Goal: Task Accomplishment & Management: Manage account settings

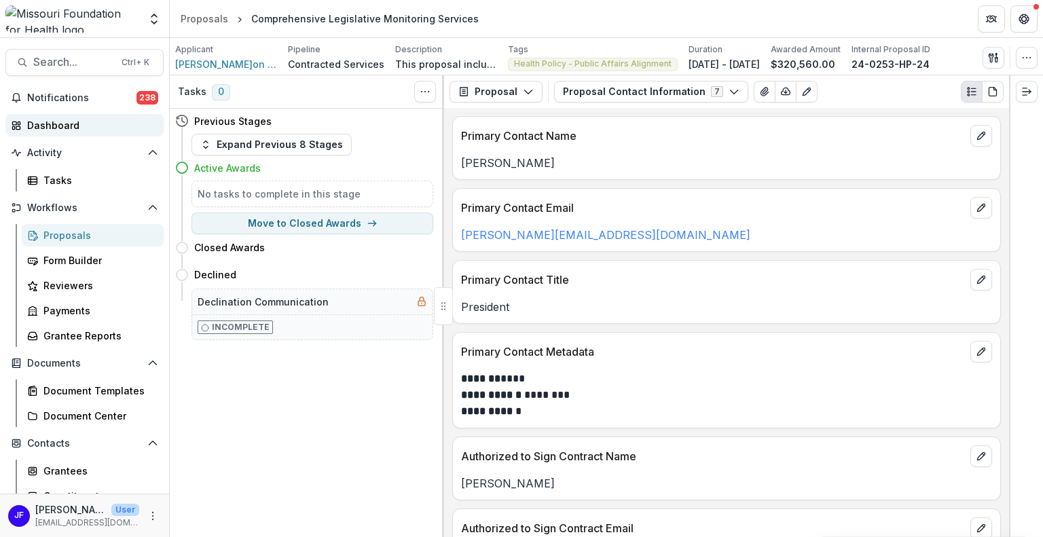
click at [44, 126] on div "Dashboard" at bounding box center [90, 125] width 126 height 14
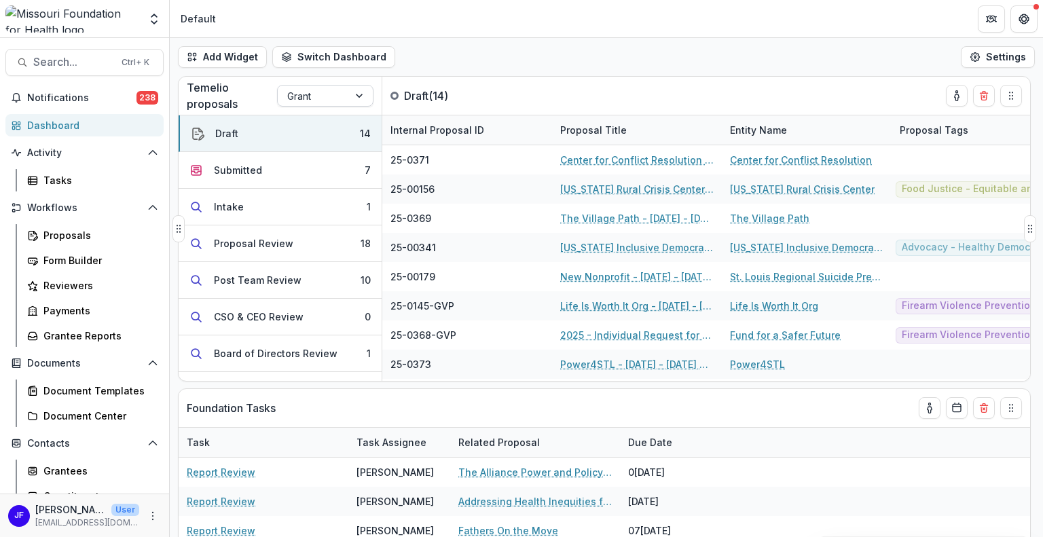
click at [356, 96] on div at bounding box center [360, 96] width 24 height 20
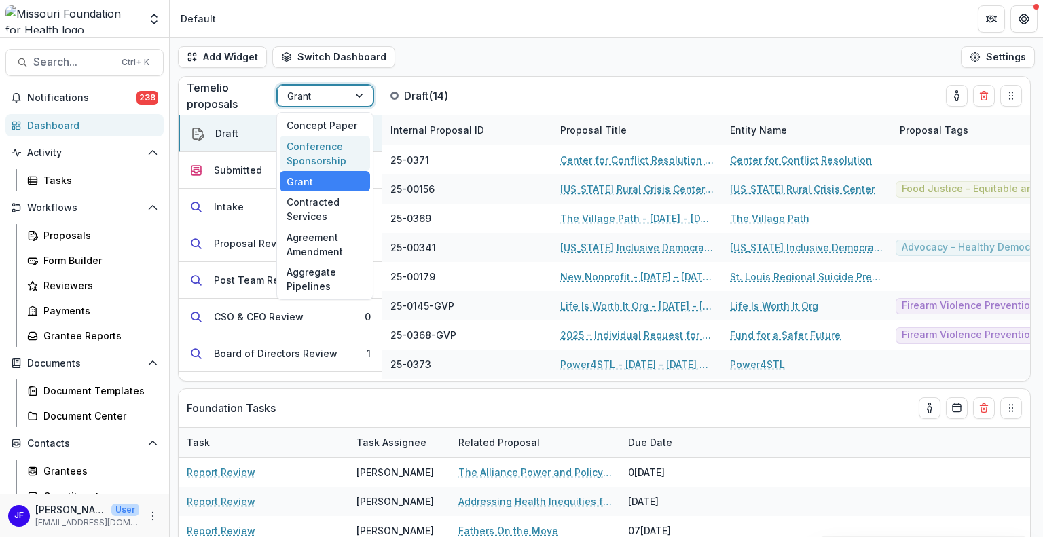
click at [310, 151] on div "Conference Sponsorship" at bounding box center [325, 153] width 90 height 35
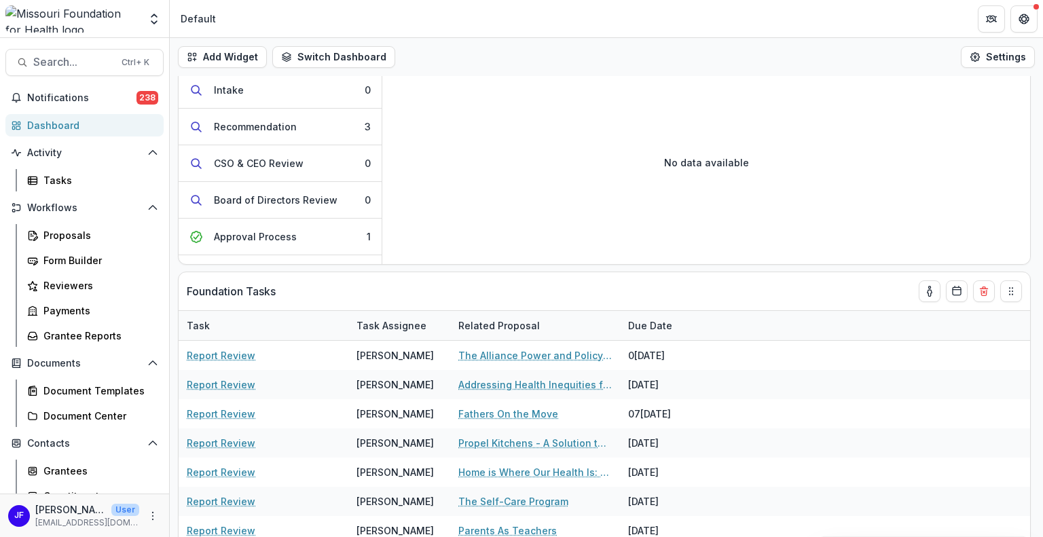
scroll to position [156, 0]
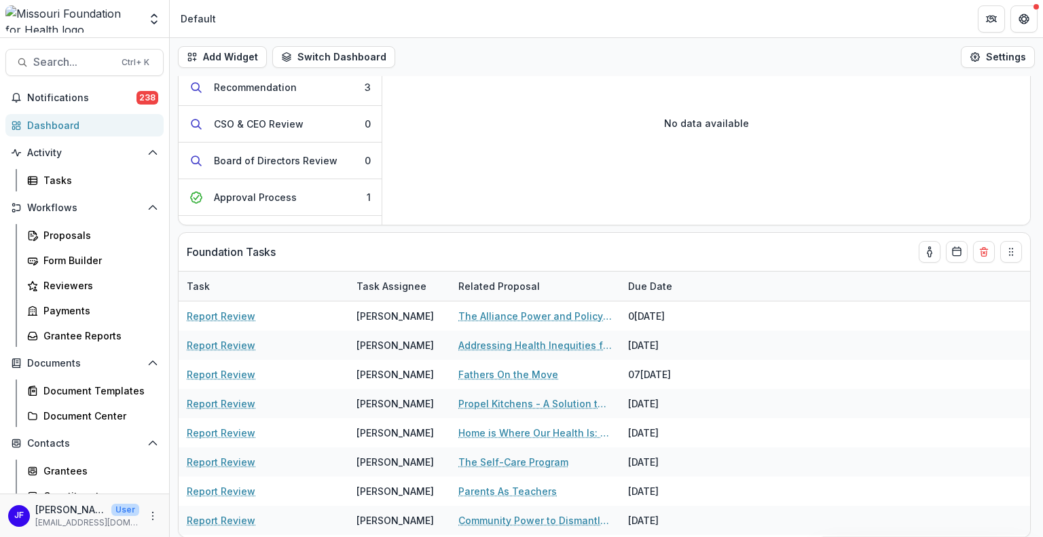
drag, startPoint x: 1042, startPoint y: 449, endPoint x: 1042, endPoint y: 374, distance: 75.3
click at [1042, 374] on div "Add Widget Switch Dashboard Default DLS Dashboard New Dashboard Settings Founda…" at bounding box center [606, 287] width 873 height 499
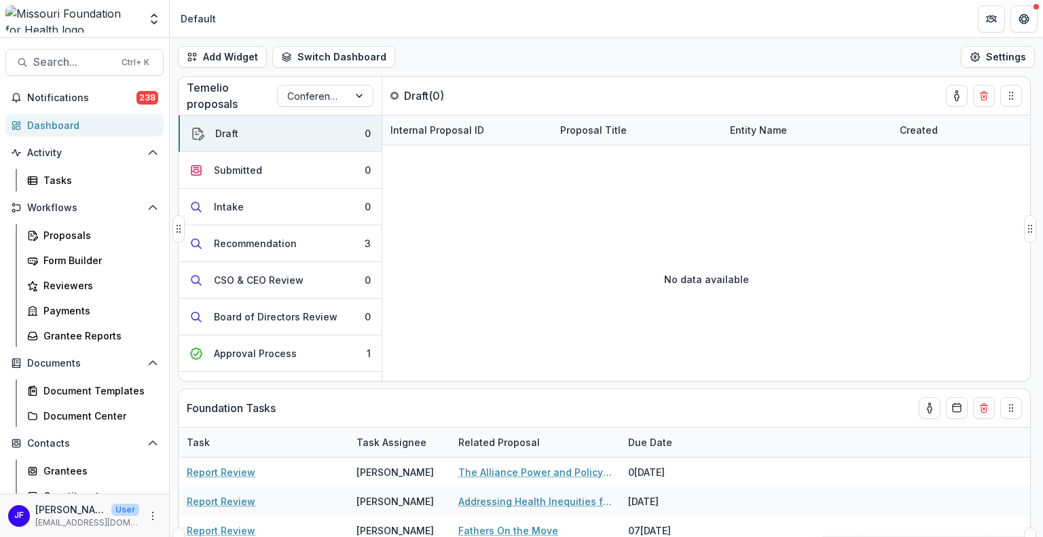
scroll to position [0, 0]
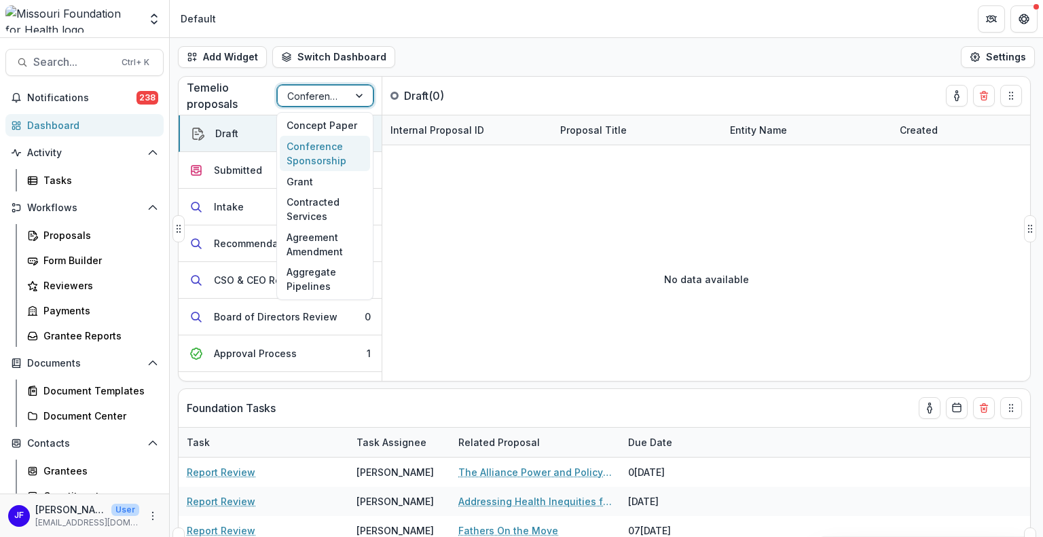
click at [365, 94] on div at bounding box center [360, 96] width 24 height 20
click at [312, 129] on div "Concept Paper" at bounding box center [325, 125] width 90 height 21
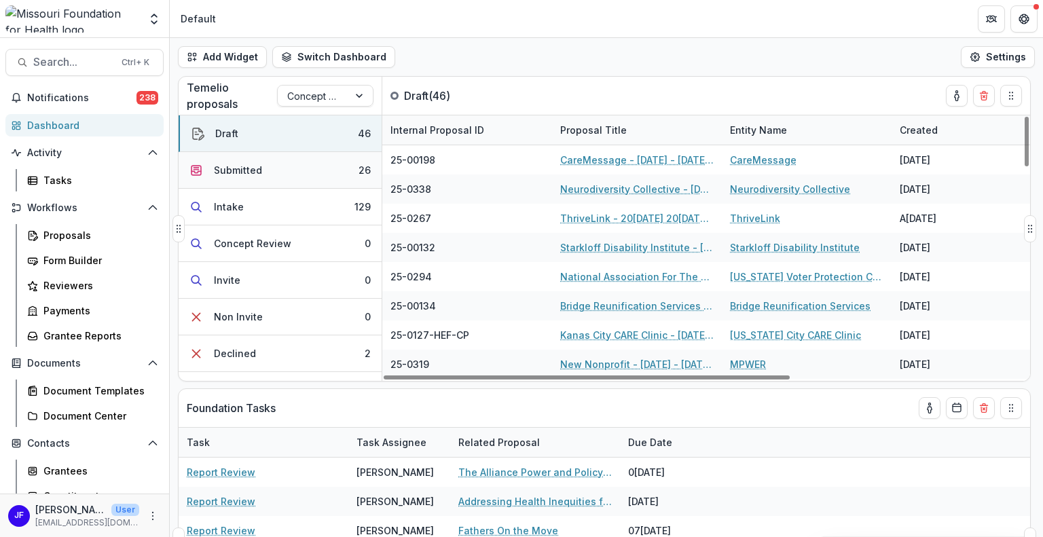
click at [255, 172] on div "Submitted" at bounding box center [238, 170] width 48 height 14
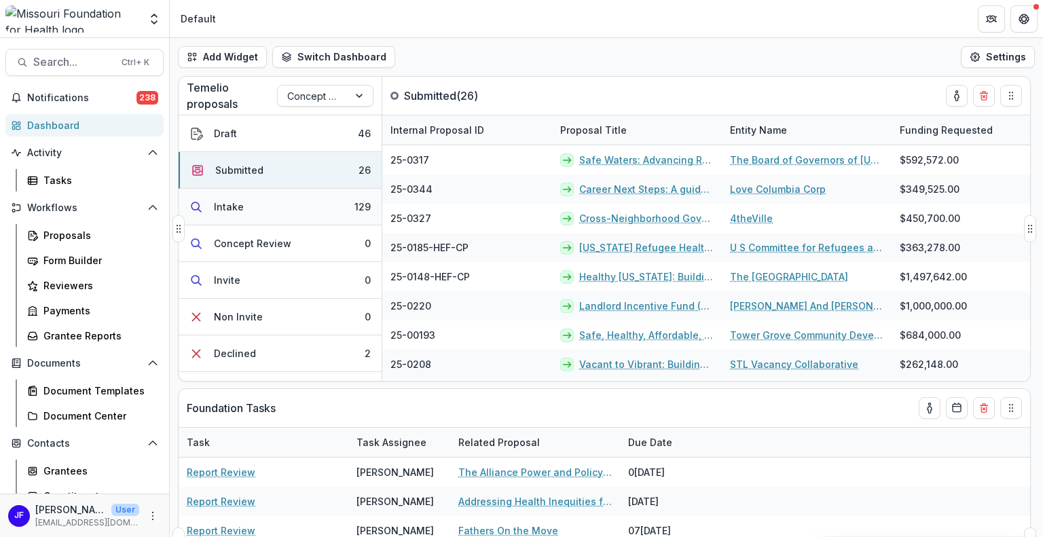
click at [228, 205] on div "Intake" at bounding box center [229, 207] width 30 height 14
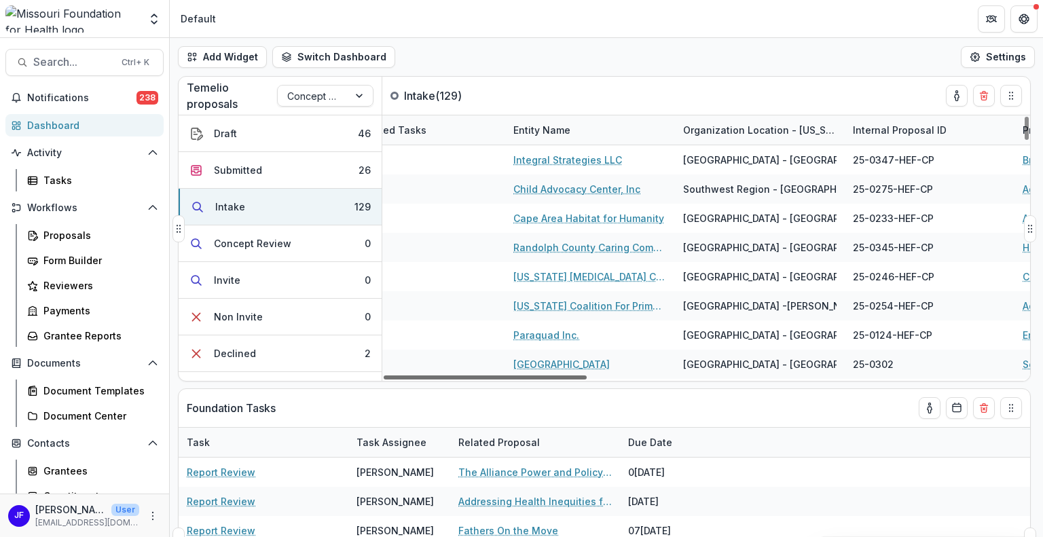
scroll to position [0, 430]
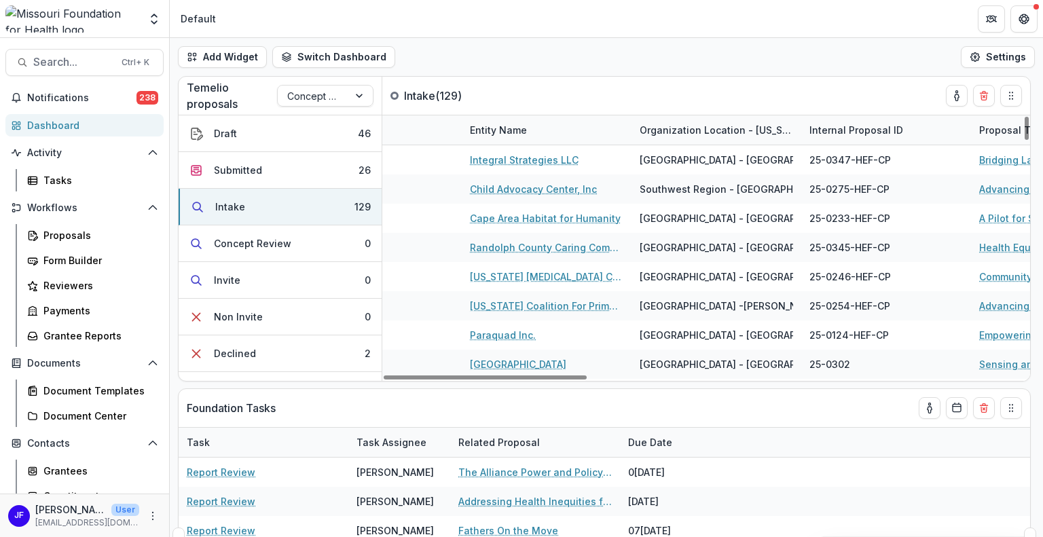
drag, startPoint x: 486, startPoint y: 375, endPoint x: 620, endPoint y: 396, distance: 136.0
click at [586, 379] on div at bounding box center [484, 377] width 203 height 4
click at [502, 127] on div "Entity Name" at bounding box center [498, 130] width 73 height 14
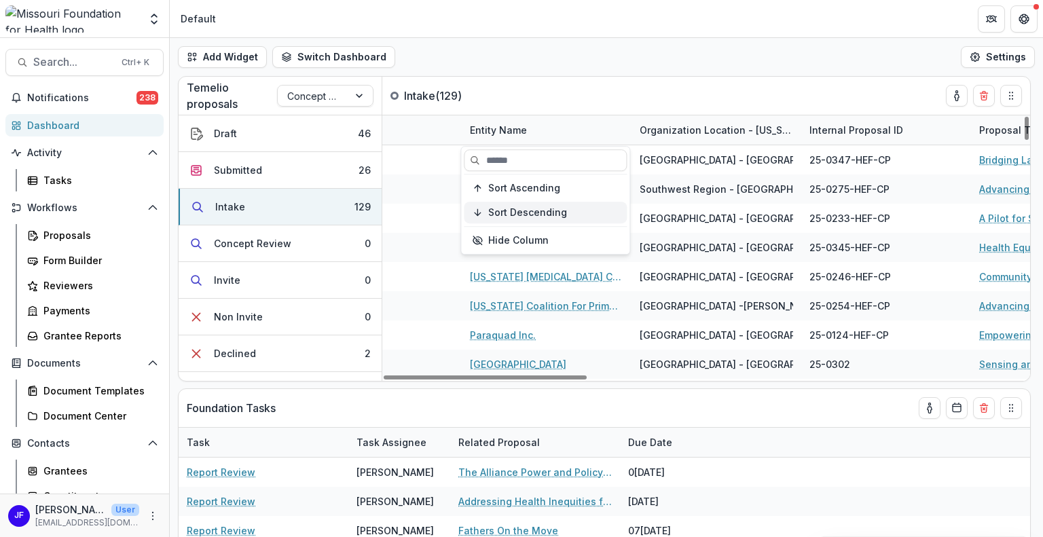
click at [512, 205] on button "Sort Descending" at bounding box center [545, 213] width 163 height 22
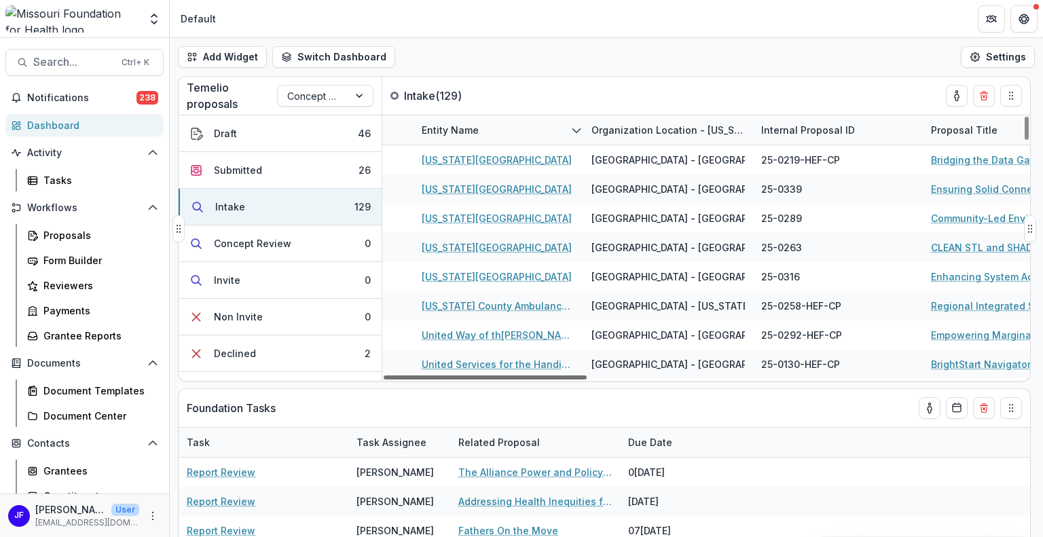
scroll to position [0, 481]
drag, startPoint x: 567, startPoint y: 376, endPoint x: 583, endPoint y: 378, distance: 15.7
click at [583, 378] on div at bounding box center [484, 377] width 203 height 4
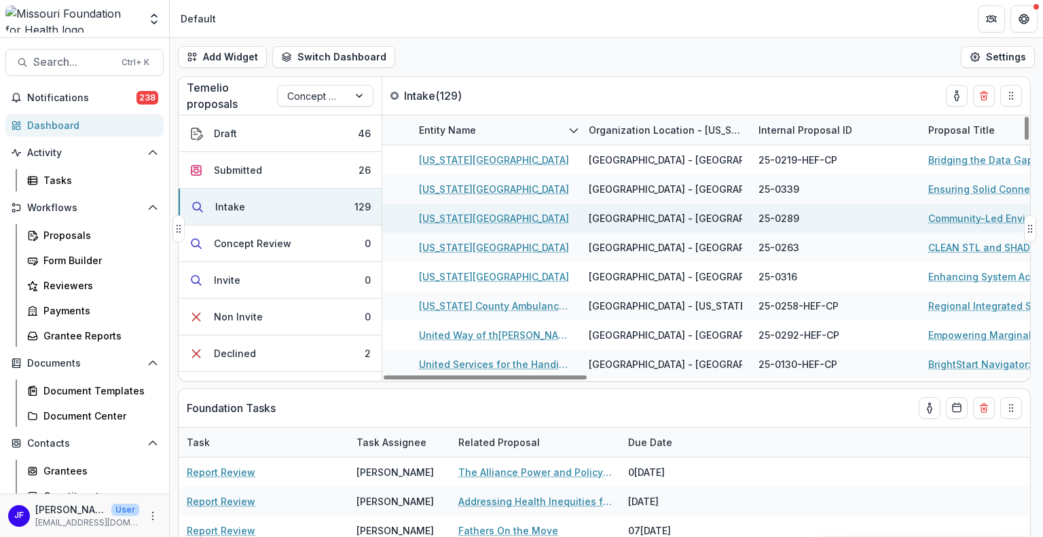
click at [942, 218] on link "Community-Led Environmental Health Assessment: Measuring What Matters in Post-T…" at bounding box center [1004, 218] width 153 height 14
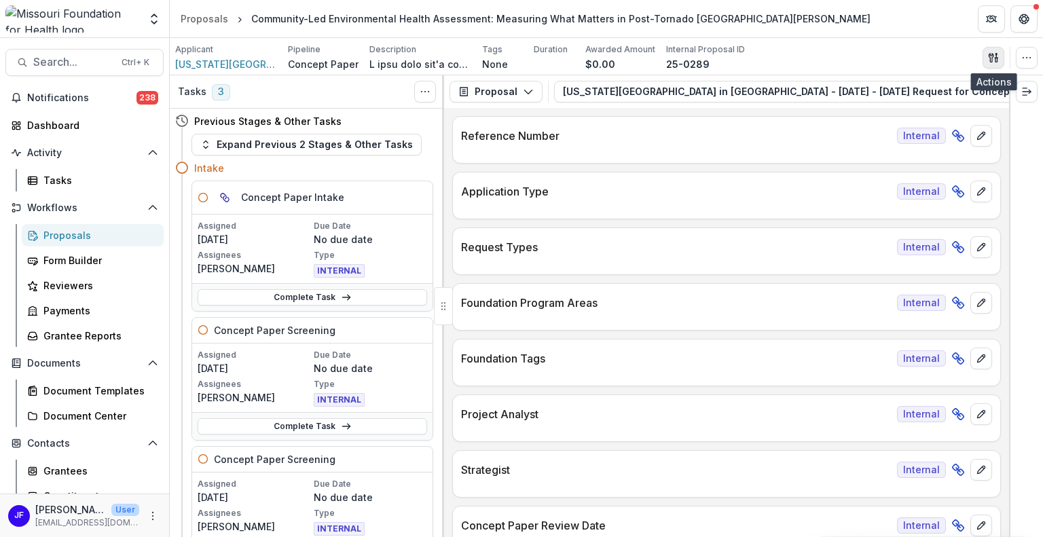
click at [990, 58] on icon "button" at bounding box center [990, 57] width 5 height 9
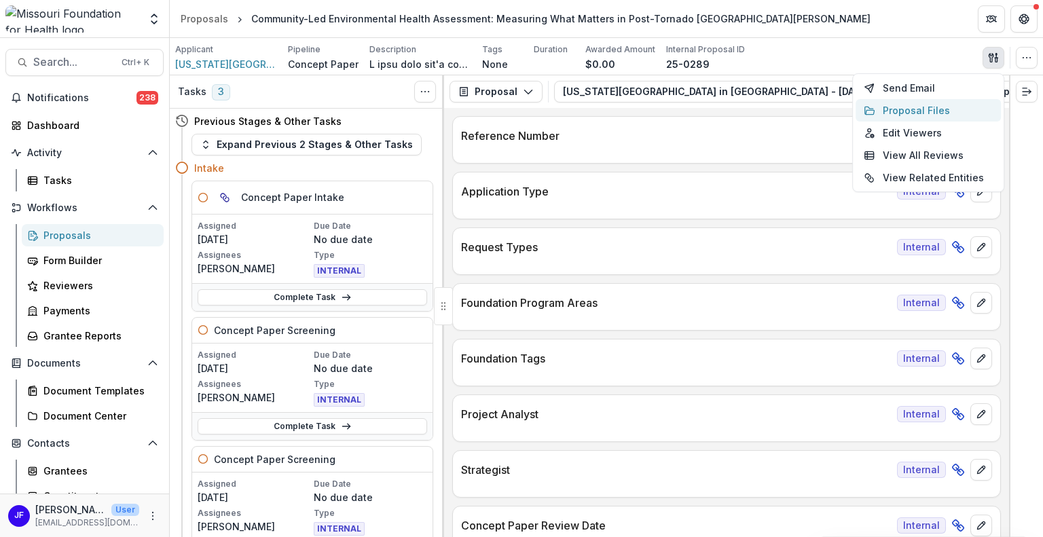
click at [920, 110] on button "Proposal Files" at bounding box center [927, 110] width 145 height 22
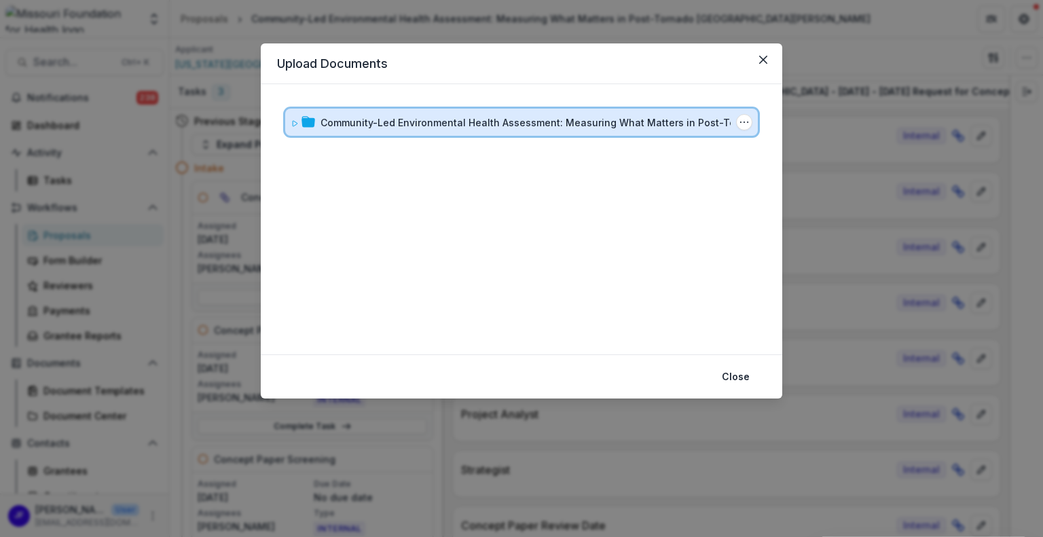
click at [293, 123] on icon at bounding box center [294, 123] width 8 height 8
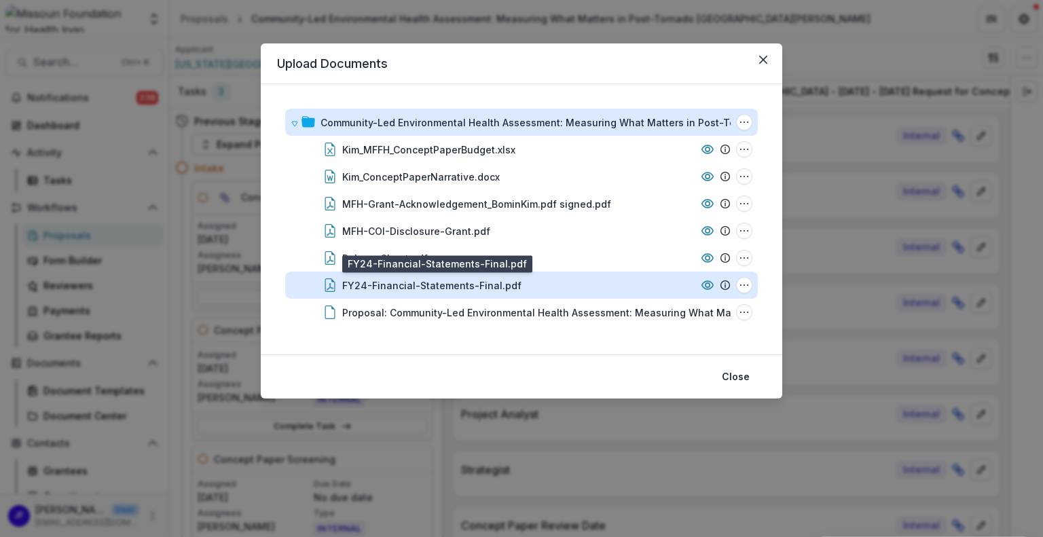
click at [398, 282] on div "FY24-Financial-Statements-Final.pdf" at bounding box center [431, 285] width 179 height 14
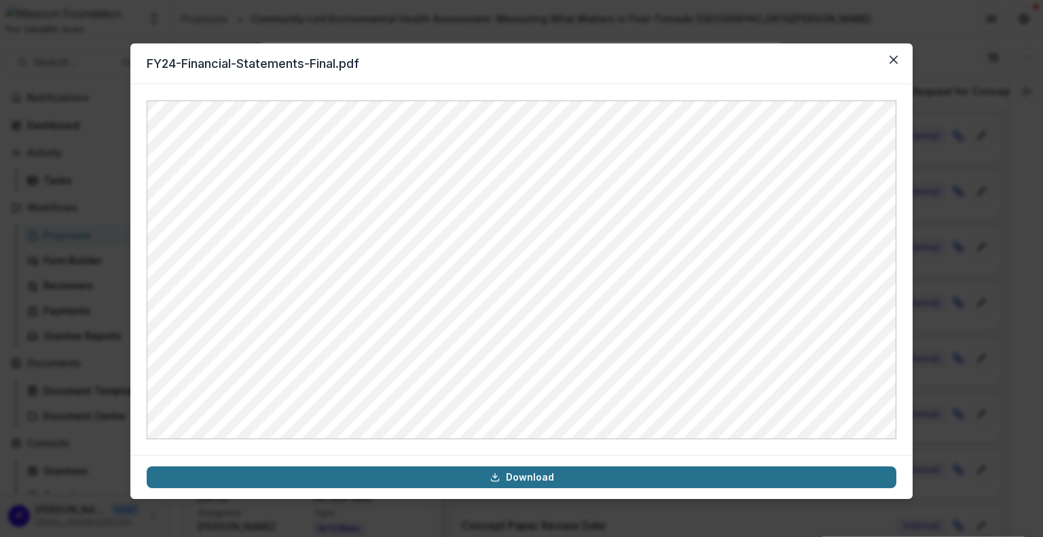
click at [538, 476] on link "Download" at bounding box center [521, 477] width 749 height 22
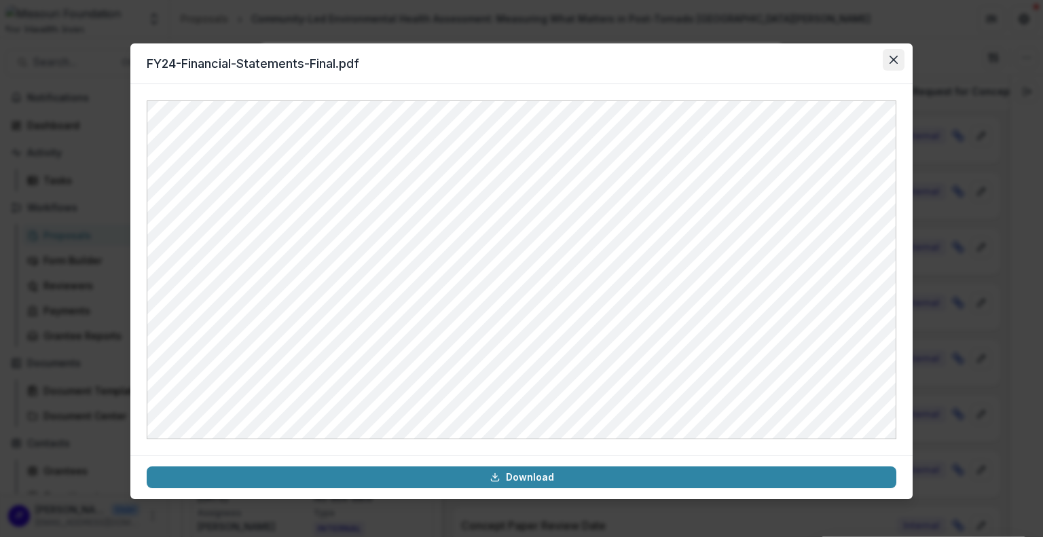
click at [896, 59] on icon "Close" at bounding box center [893, 60] width 8 height 8
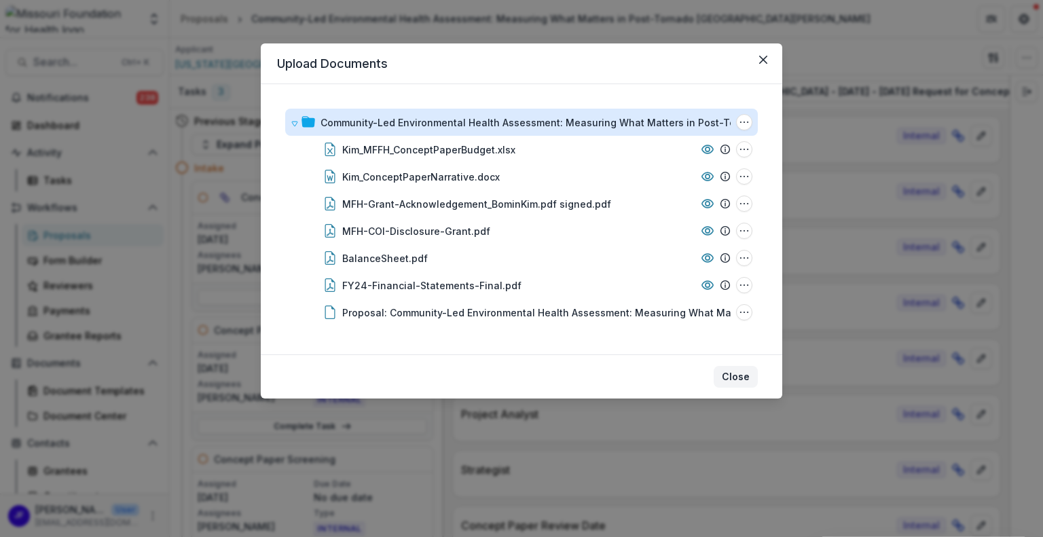
click at [729, 373] on button "Close" at bounding box center [735, 377] width 44 height 22
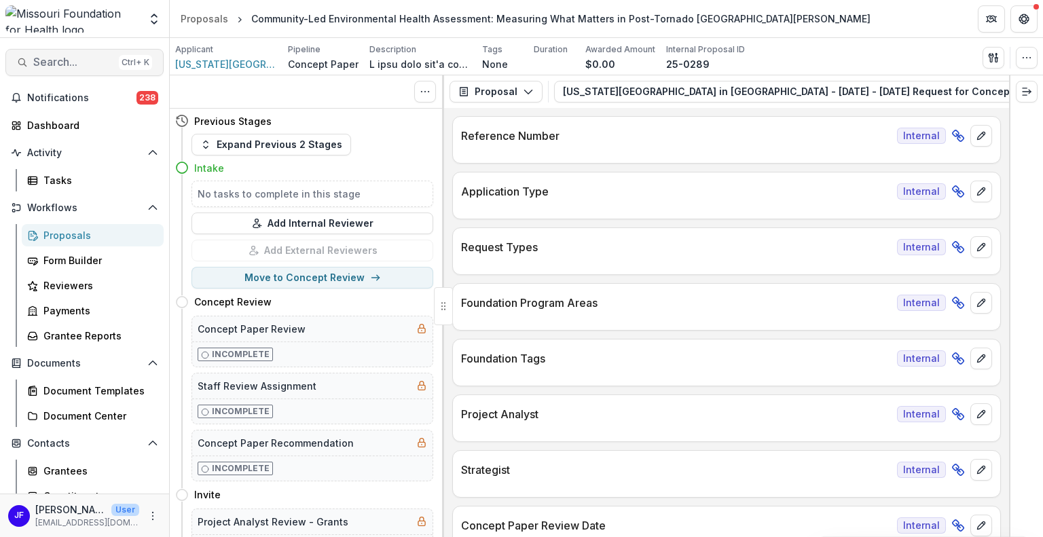
click at [42, 64] on span "Search..." at bounding box center [73, 62] width 80 height 13
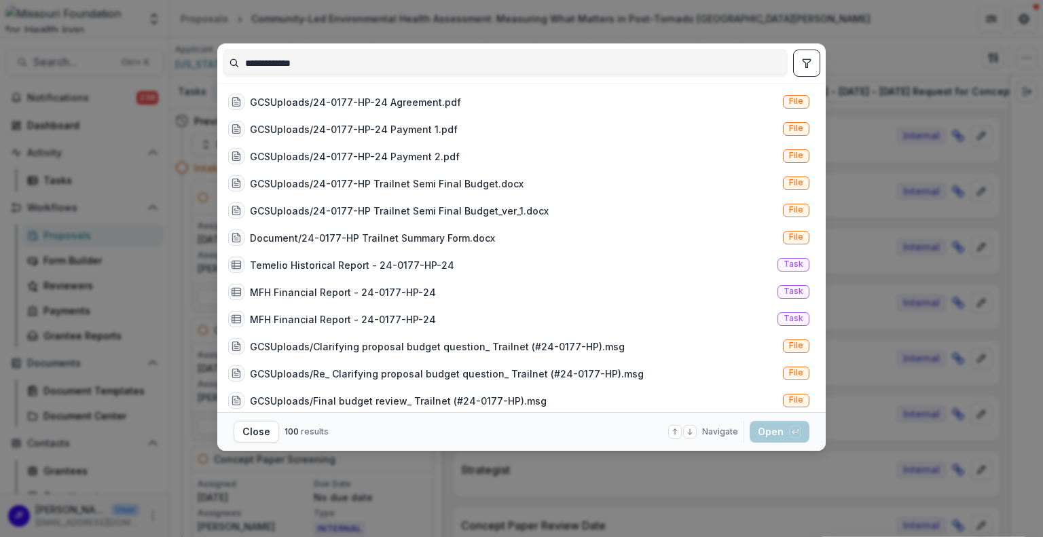
type input "**********"
click at [804, 64] on icon "toggle filters" at bounding box center [806, 63] width 11 height 11
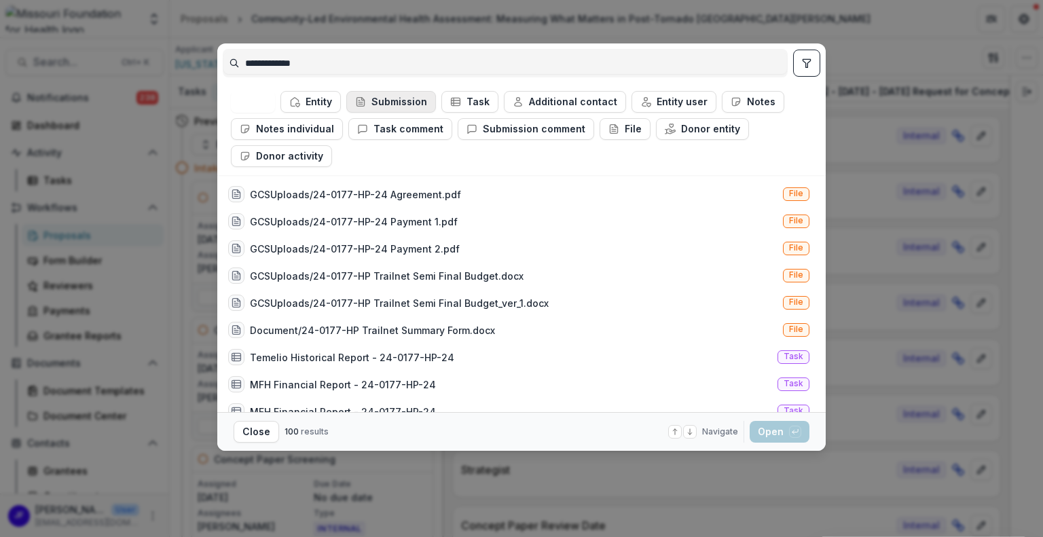
click at [375, 98] on button "Submission" at bounding box center [391, 102] width 90 height 22
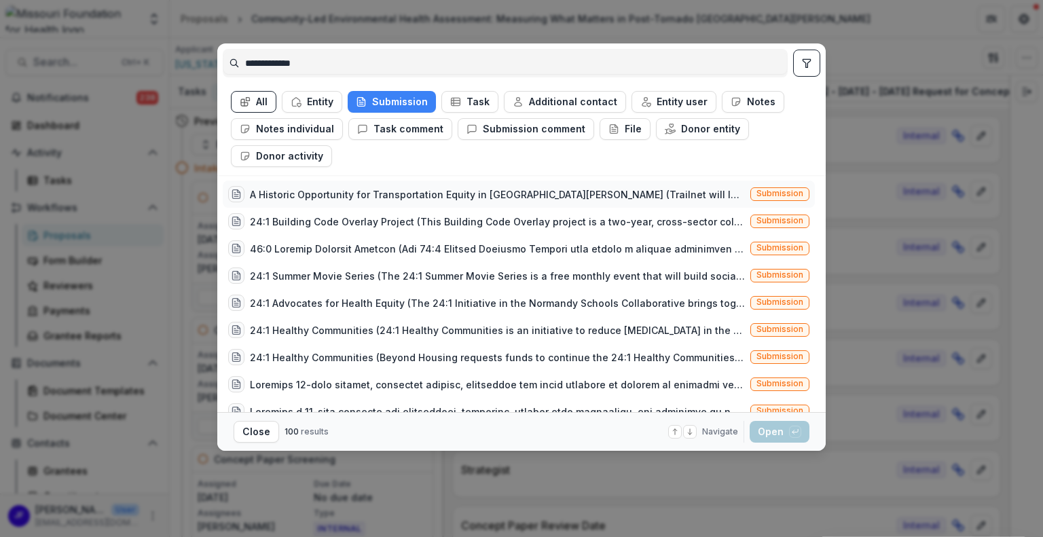
click at [594, 193] on div "A Historic Opportunity for Transportation Equity in [GEOGRAPHIC_DATA][PERSON_NA…" at bounding box center [497, 194] width 495 height 14
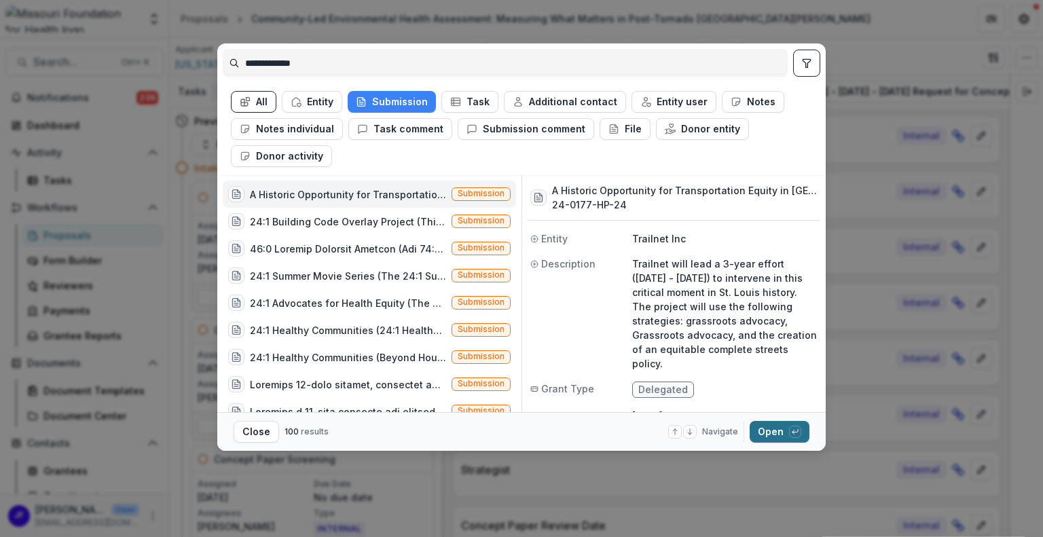
click at [770, 436] on button "Open with enter key" at bounding box center [779, 432] width 60 height 22
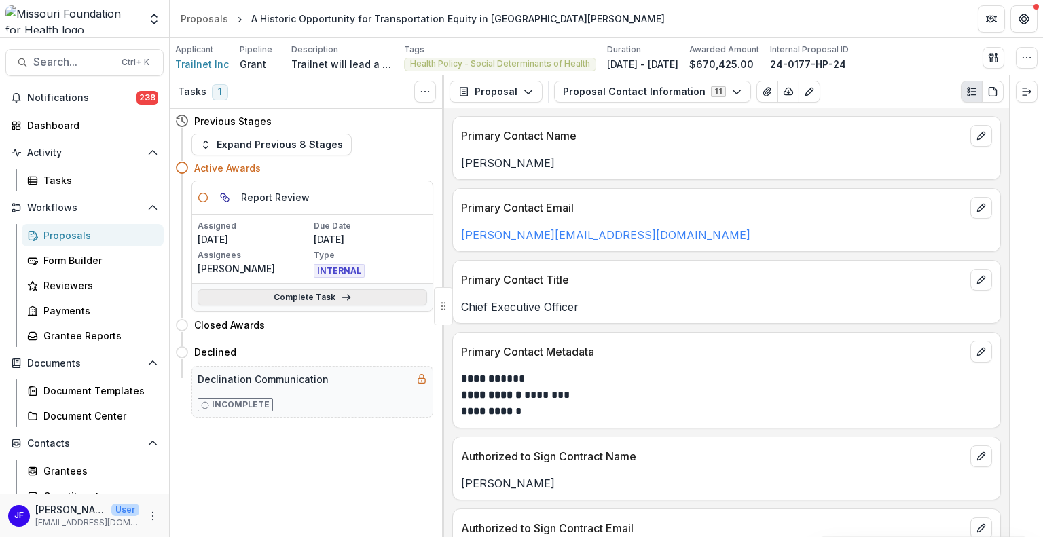
click at [280, 292] on link "Complete Task" at bounding box center [312, 297] width 229 height 16
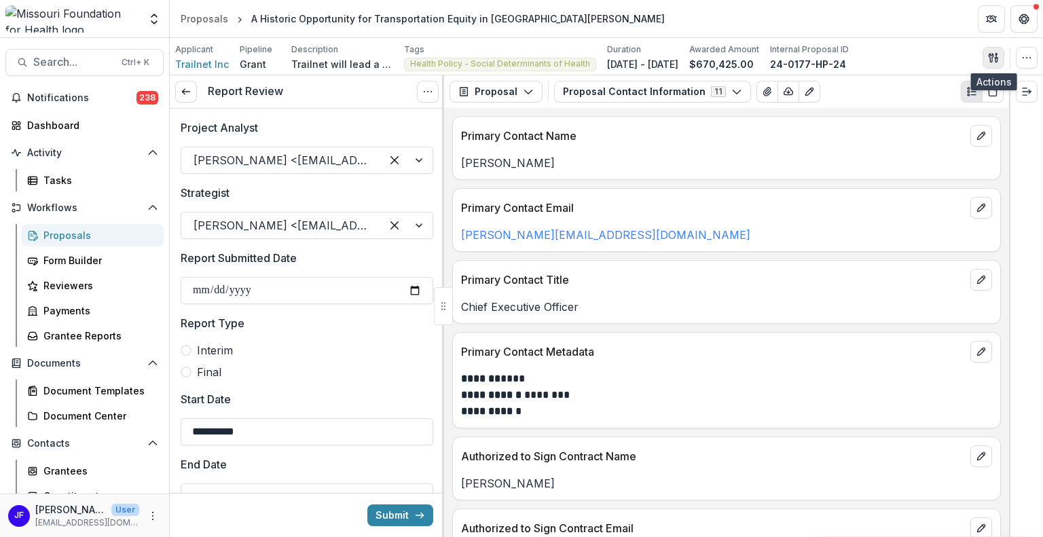
click at [989, 54] on icon "button" at bounding box center [993, 57] width 11 height 11
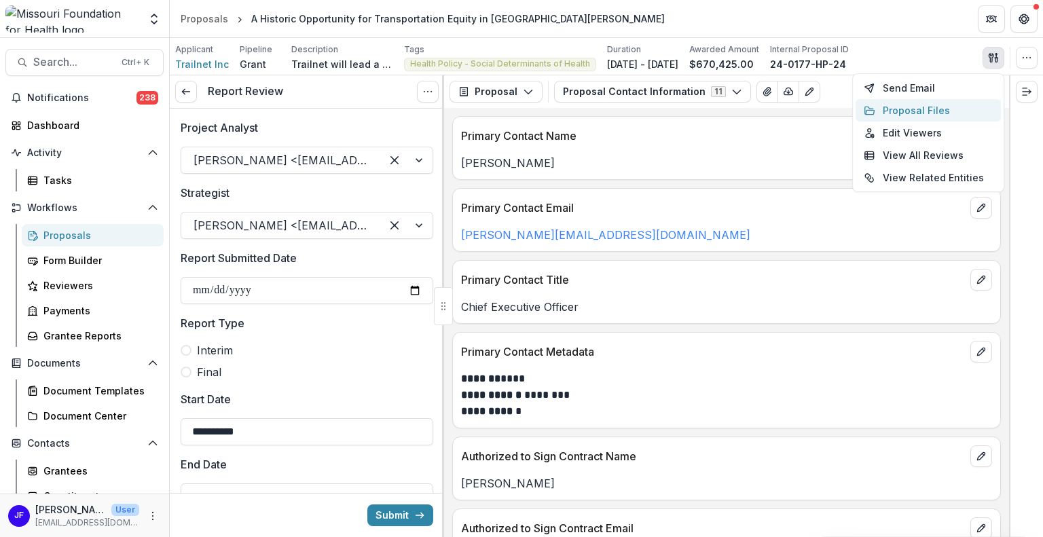
click at [923, 105] on button "Proposal Files" at bounding box center [927, 110] width 145 height 22
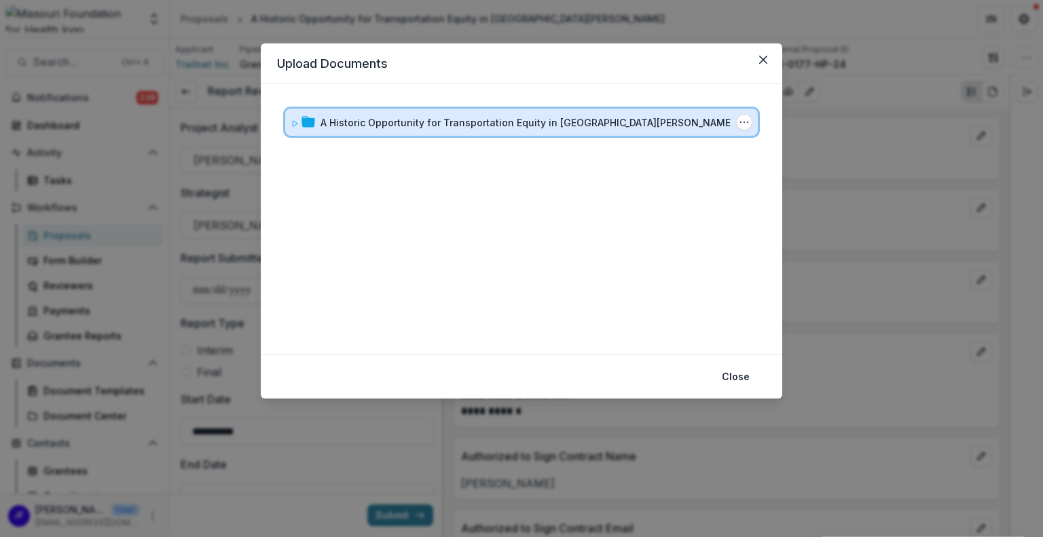
click at [293, 124] on icon at bounding box center [294, 123] width 8 height 8
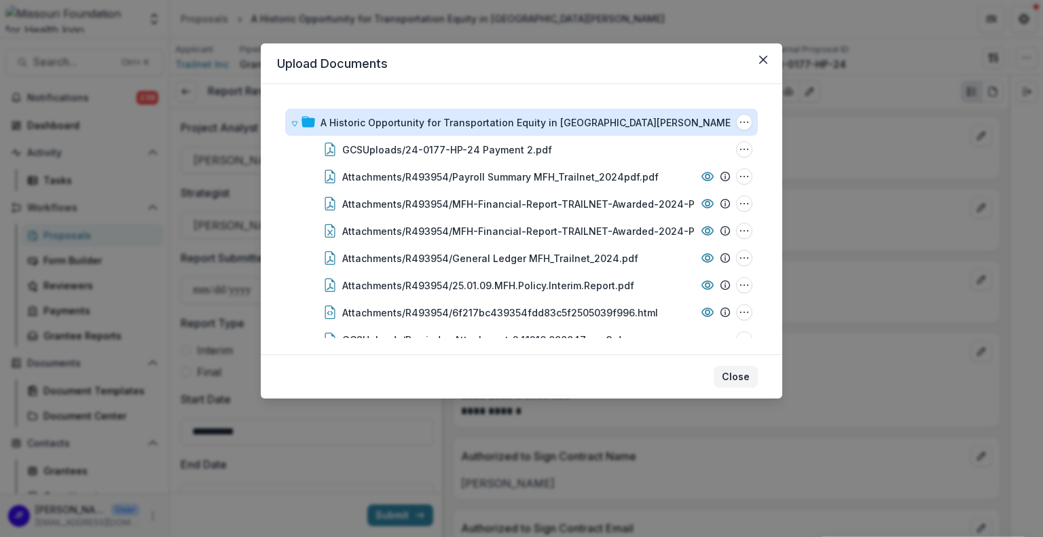
click at [741, 376] on button "Close" at bounding box center [735, 377] width 44 height 22
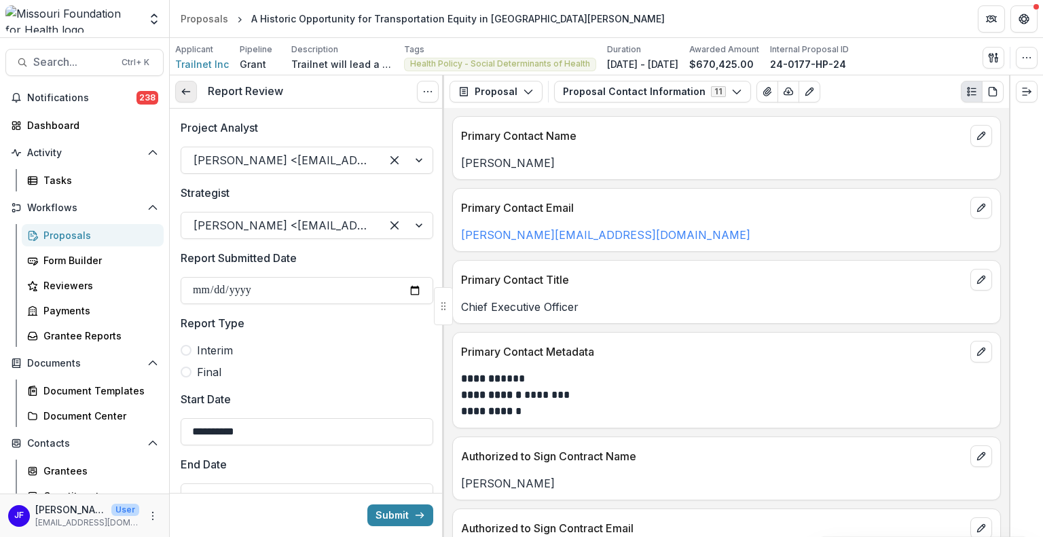
click at [181, 89] on icon at bounding box center [186, 91] width 11 height 11
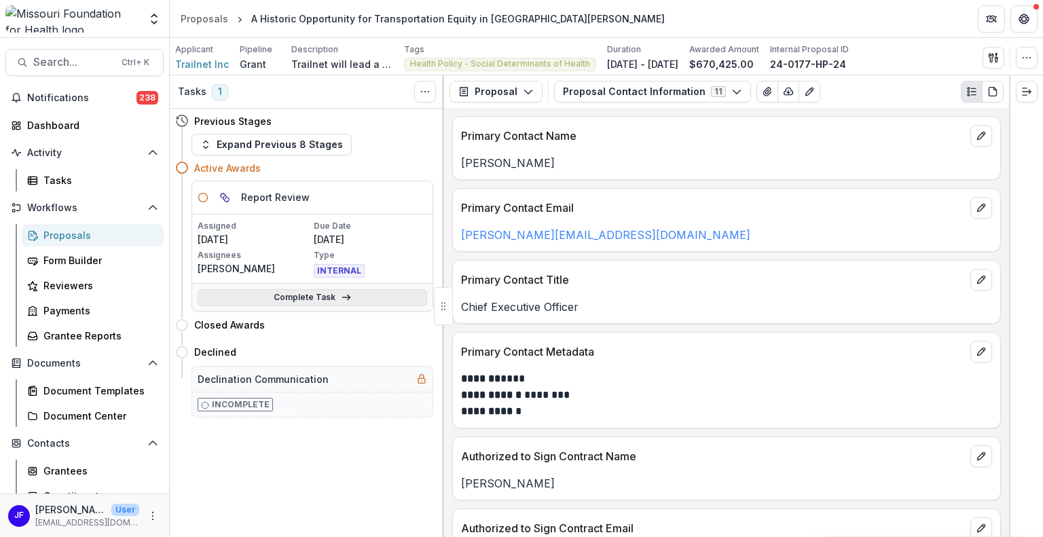
click at [317, 298] on link "Complete Task" at bounding box center [312, 297] width 229 height 16
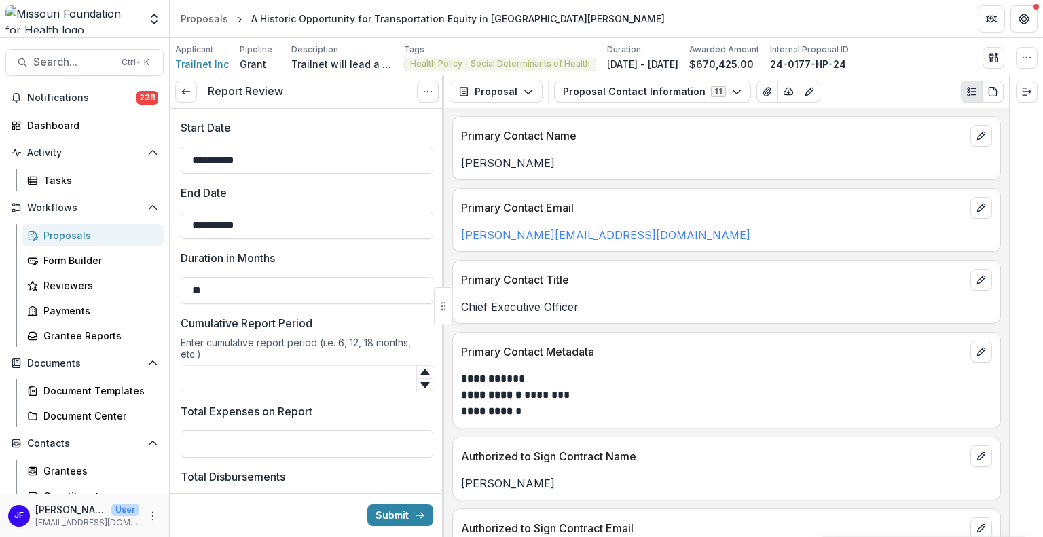
scroll to position [271, 0]
click at [525, 91] on icon "button" at bounding box center [528, 91] width 11 height 11
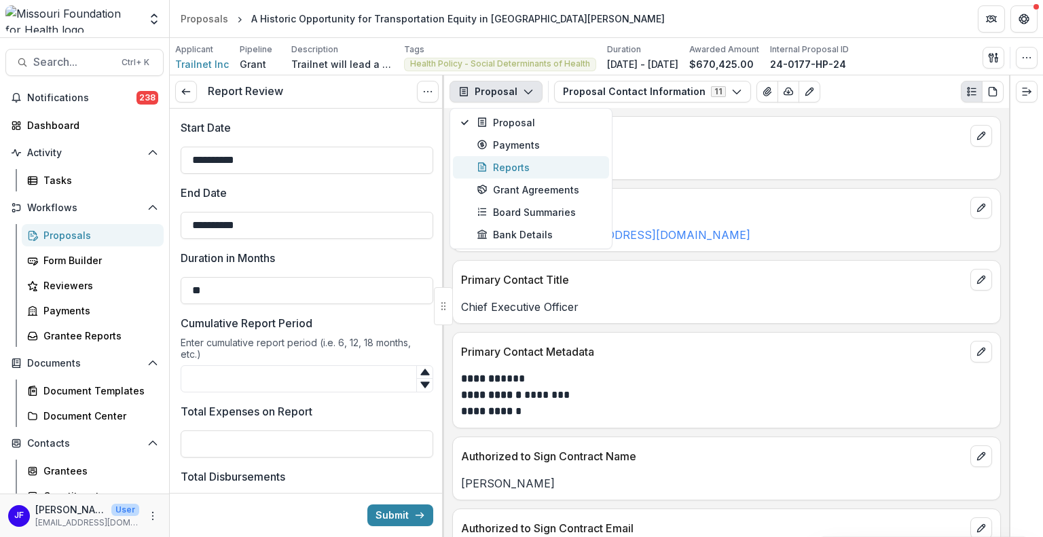
click at [512, 168] on div "Reports" at bounding box center [538, 167] width 124 height 14
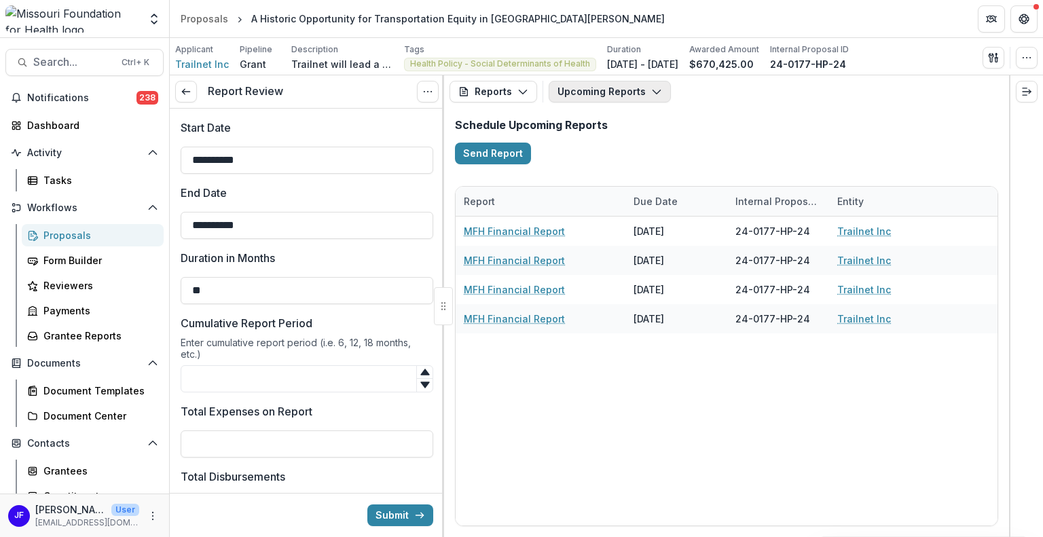
click at [598, 96] on button "Upcoming Reports" at bounding box center [609, 92] width 122 height 22
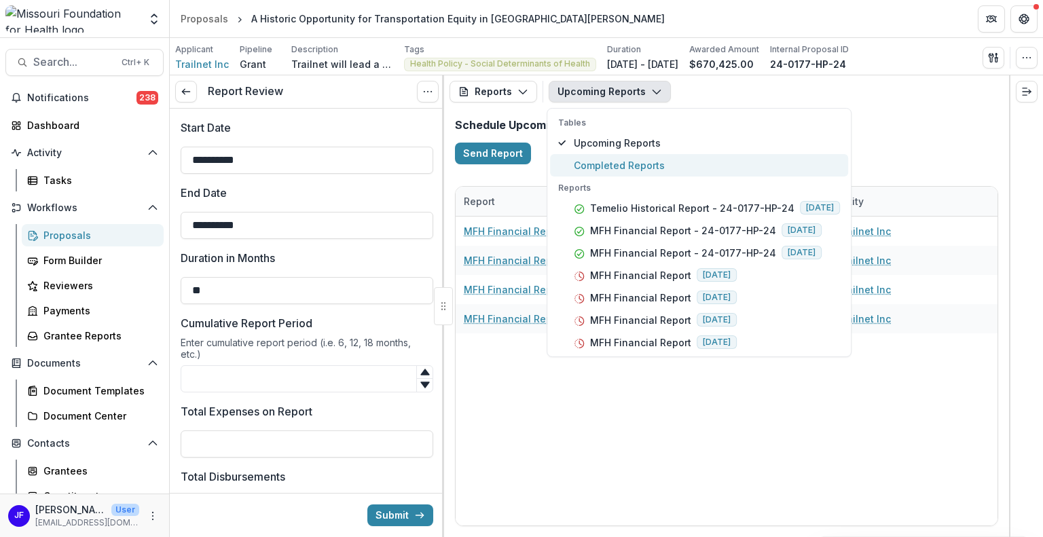
click at [605, 164] on span "Completed Reports" at bounding box center [707, 165] width 266 height 14
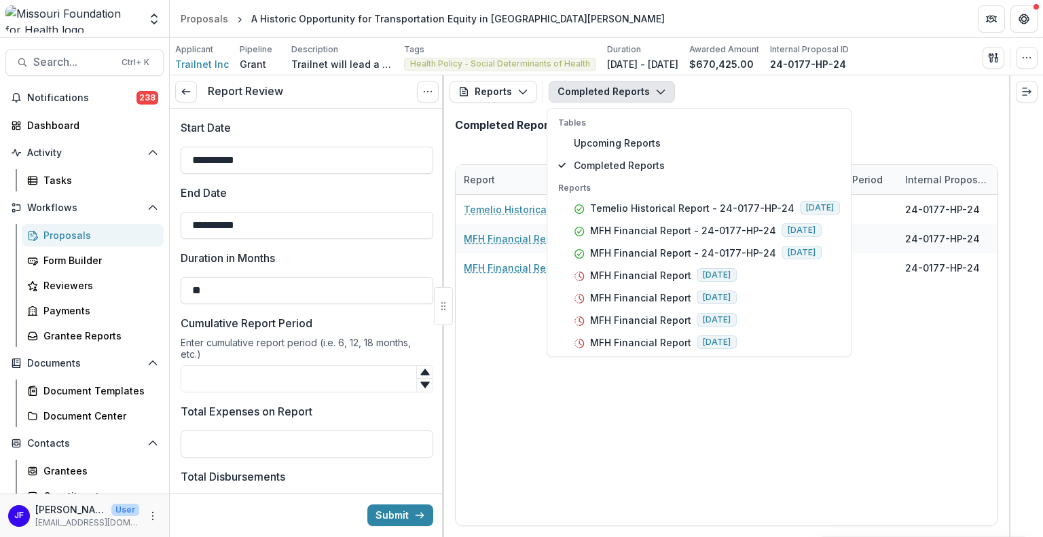
click at [623, 472] on div "Temelio Historical Report - 24-0177-HP-24 06/08/2025 24-0177-HP-24 Trailnet Inc…" at bounding box center [1032, 360] width 1154 height 331
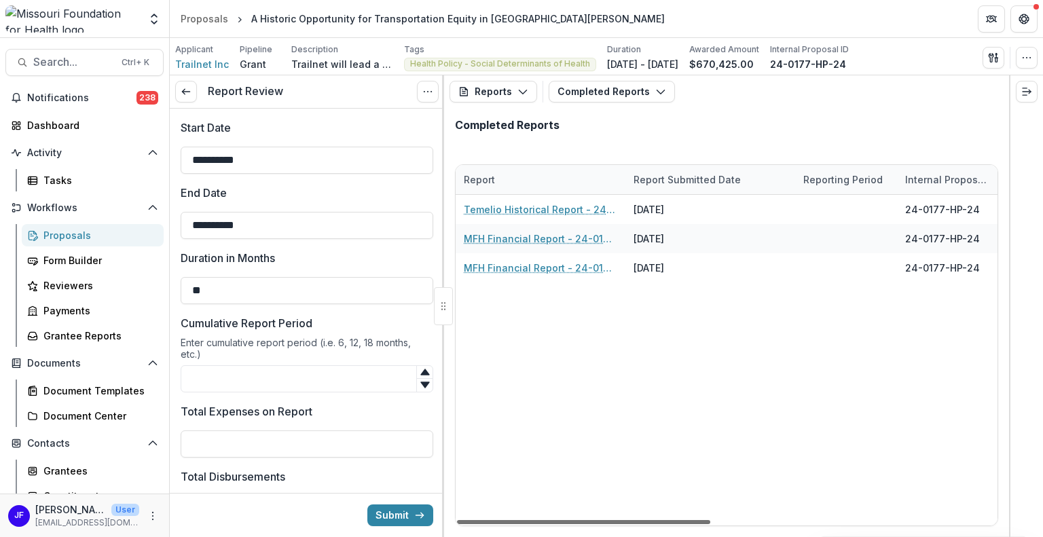
drag, startPoint x: 633, startPoint y: 524, endPoint x: 631, endPoint y: 542, distance: 18.4
click at [631, 524] on div at bounding box center [583, 522] width 253 height 4
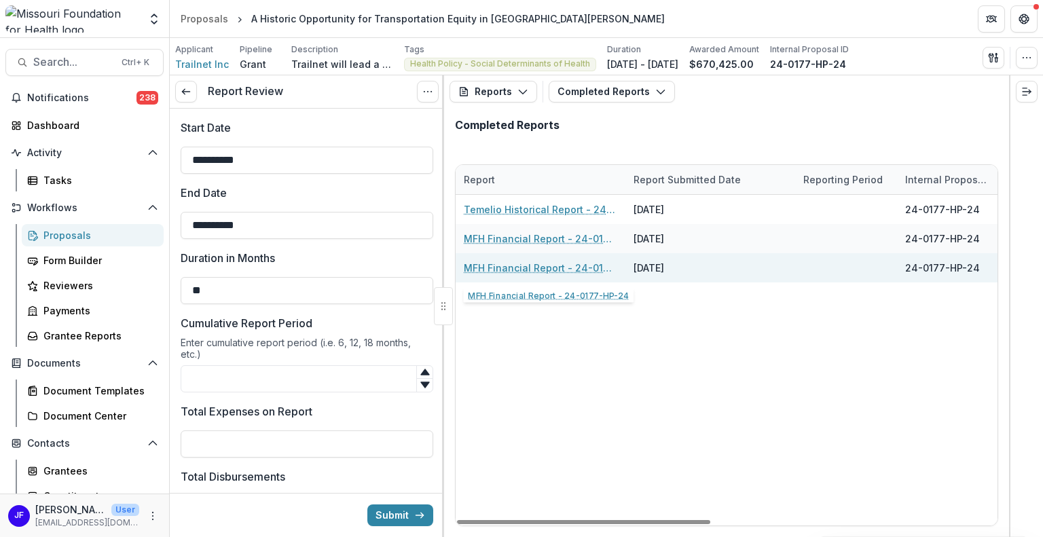
click at [525, 267] on link "MFH Financial Report - 24-0177-HP-24" at bounding box center [540, 268] width 153 height 14
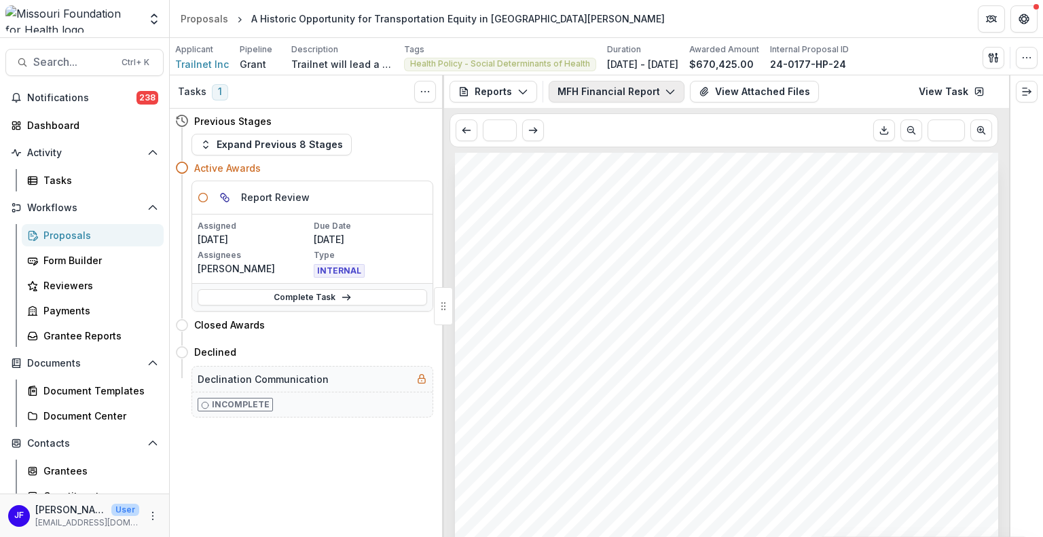
click at [631, 94] on button "MFH Financial Report - 24-0177-HP-24" at bounding box center [616, 92] width 136 height 22
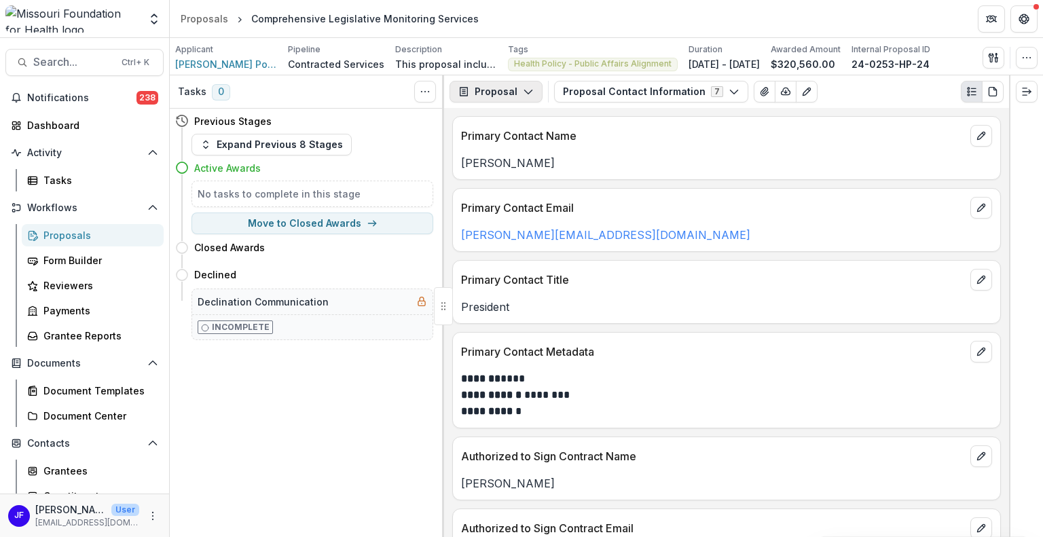
click at [508, 86] on button "Proposal" at bounding box center [495, 92] width 93 height 22
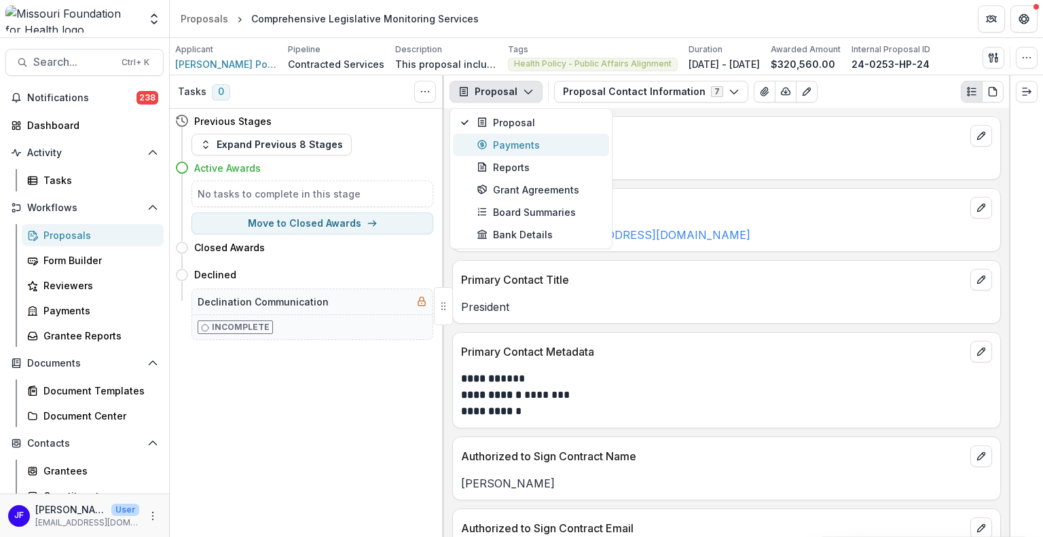
click at [521, 146] on div "Payments" at bounding box center [538, 145] width 124 height 14
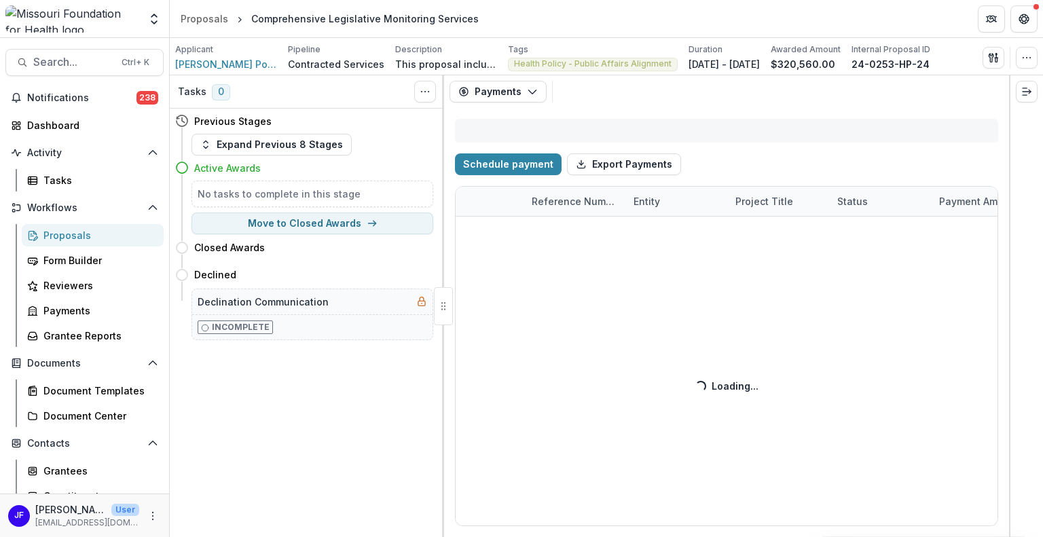
select select "****"
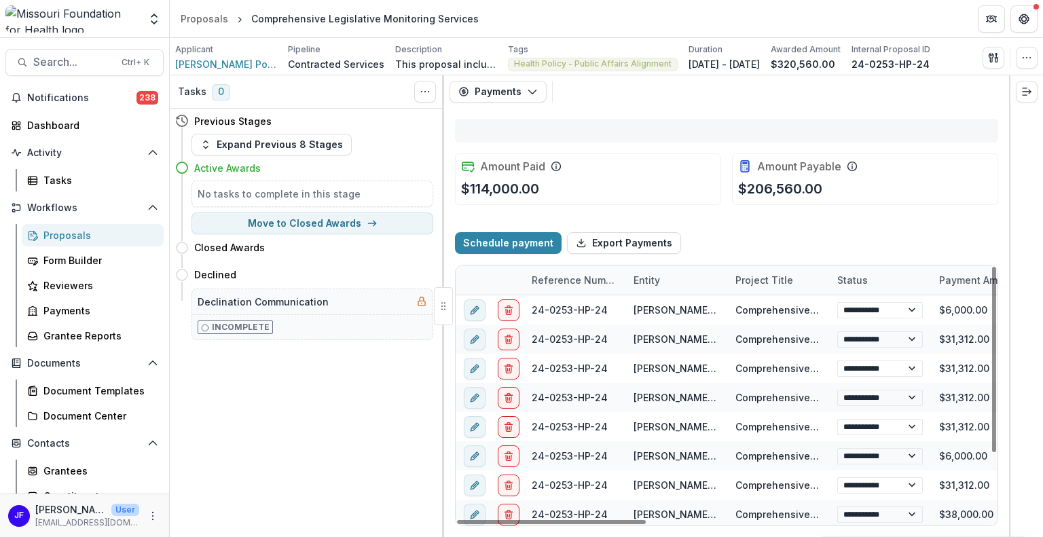
select select "****"
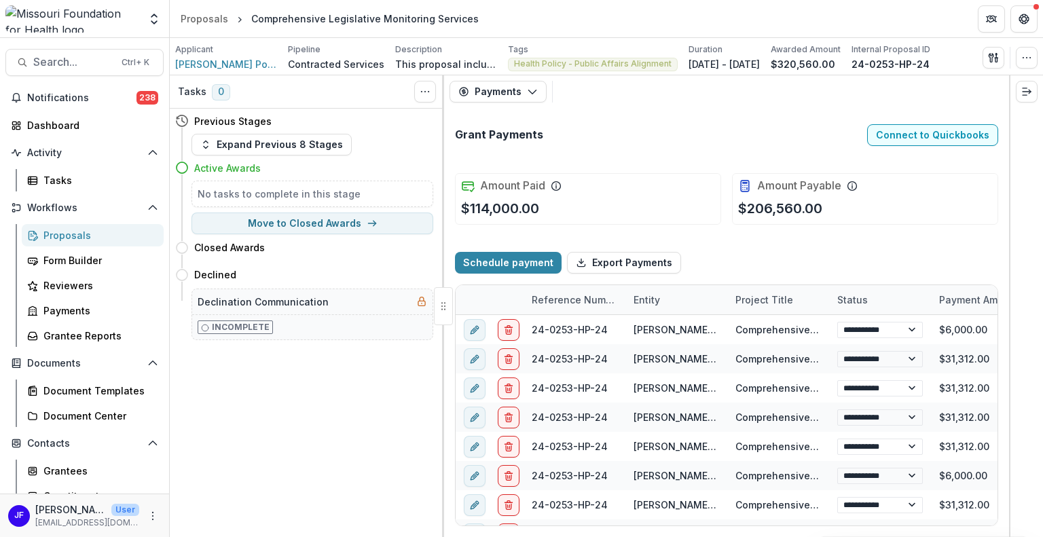
select select "****"
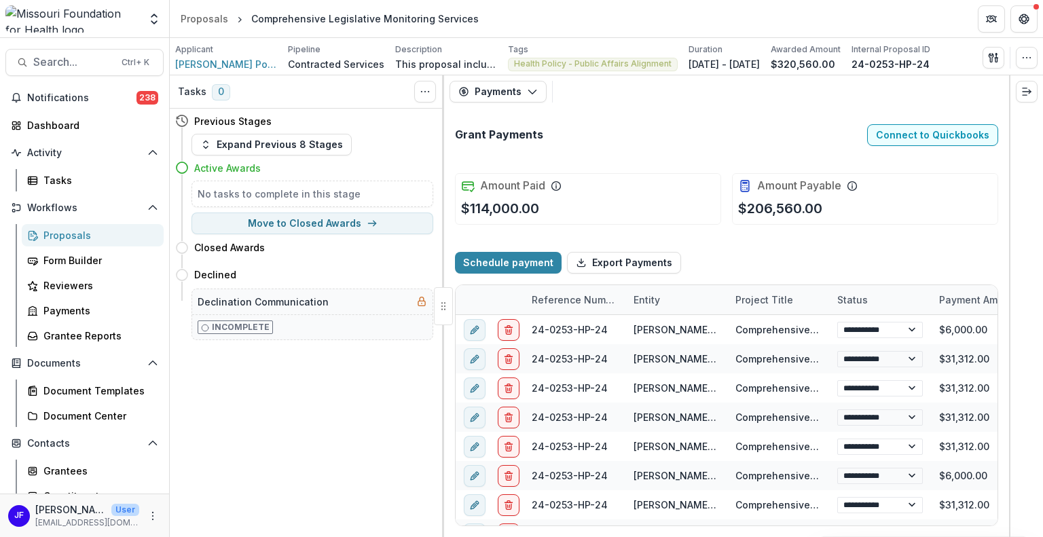
select select "****"
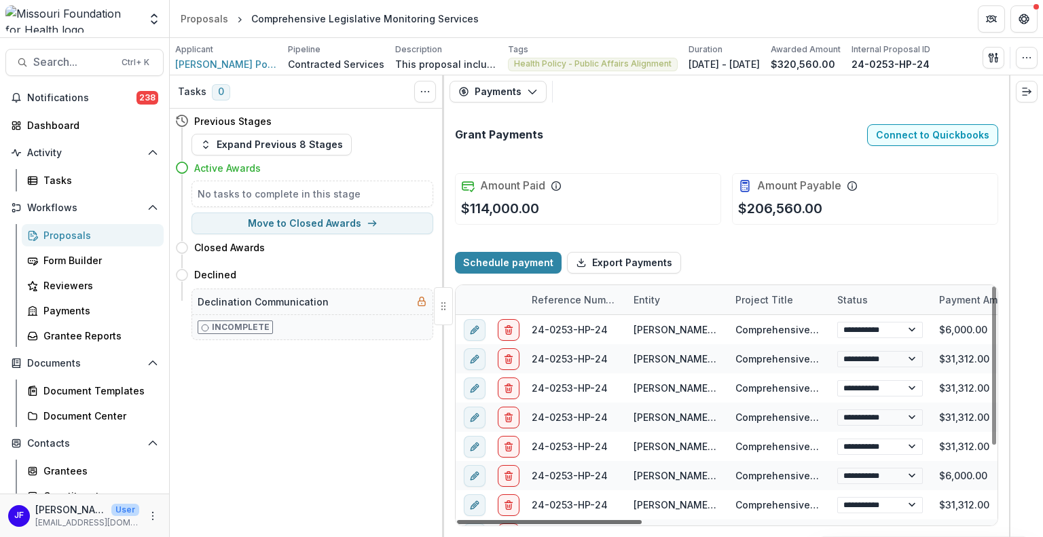
select select "****"
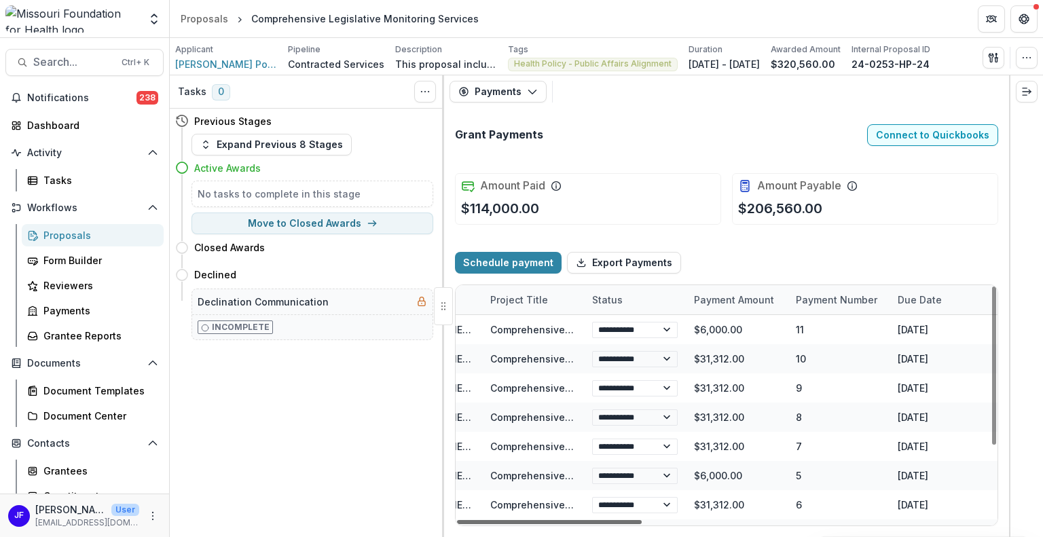
scroll to position [0, 247]
drag, startPoint x: 576, startPoint y: 521, endPoint x: 660, endPoint y: 527, distance: 84.3
click at [641, 524] on div at bounding box center [549, 522] width 185 height 4
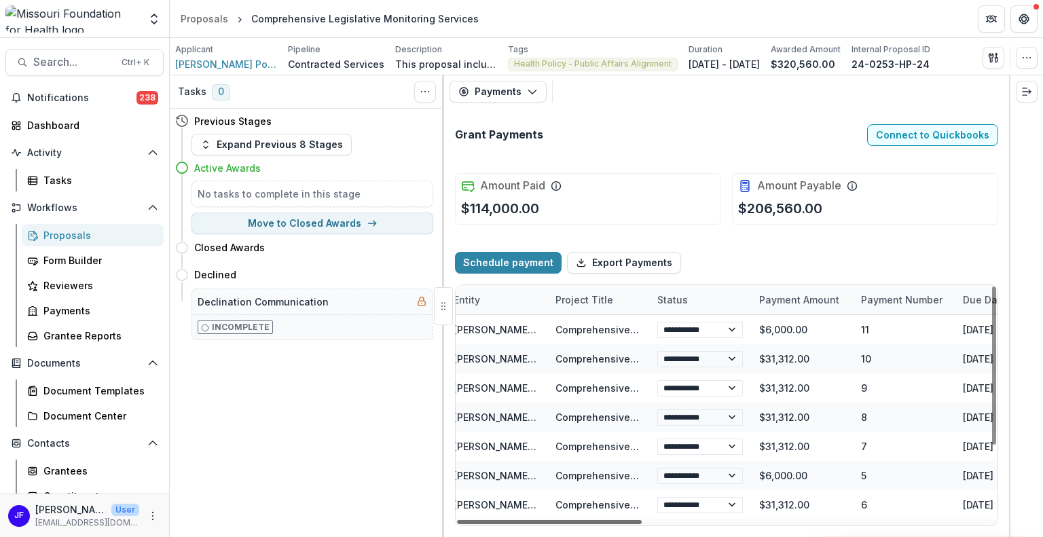
scroll to position [0, 182]
drag, startPoint x: 644, startPoint y: 523, endPoint x: 622, endPoint y: 520, distance: 22.7
click at [622, 520] on div at bounding box center [549, 522] width 185 height 4
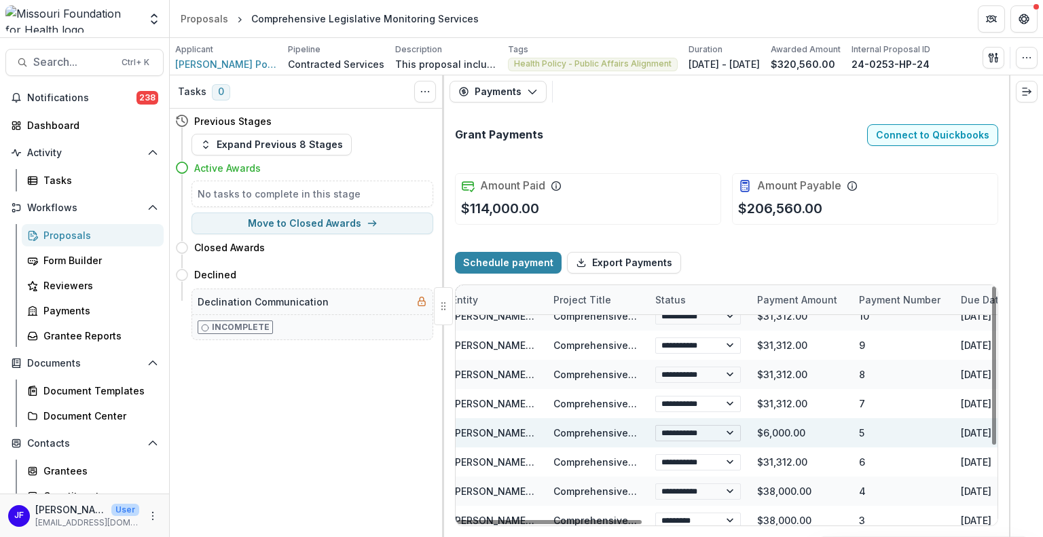
scroll to position [110, 182]
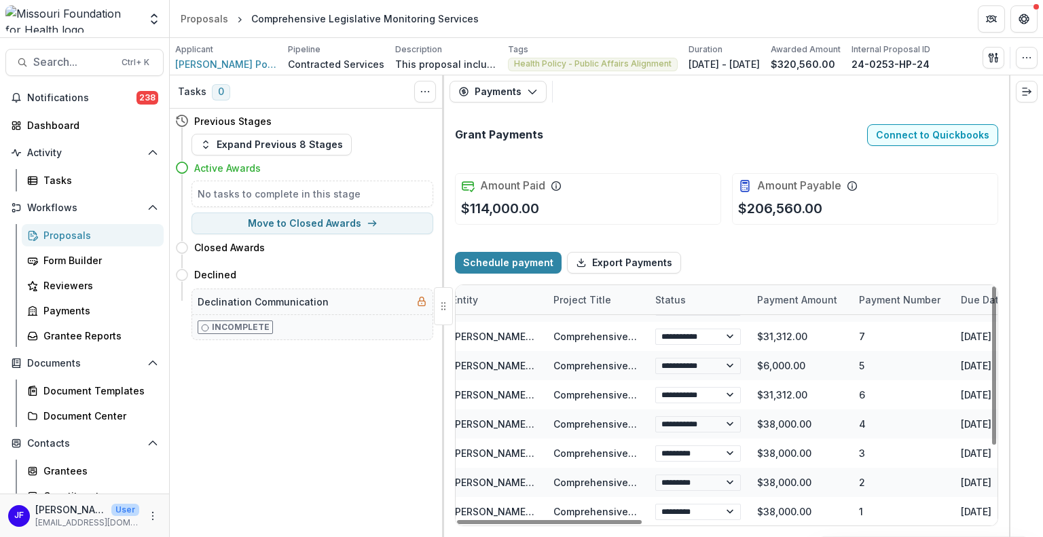
drag, startPoint x: 684, startPoint y: 526, endPoint x: 713, endPoint y: 525, distance: 29.2
click at [713, 525] on div "**********" at bounding box center [726, 405] width 543 height 242
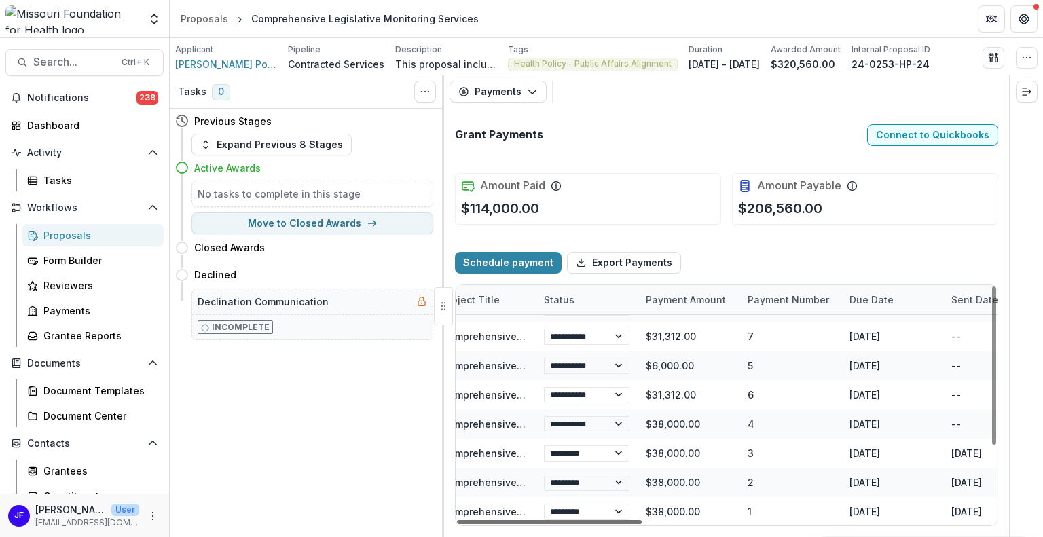
scroll to position [110, 296]
drag, startPoint x: 690, startPoint y: 522, endPoint x: 728, endPoint y: 519, distance: 38.8
click at [641, 520] on div at bounding box center [549, 522] width 185 height 4
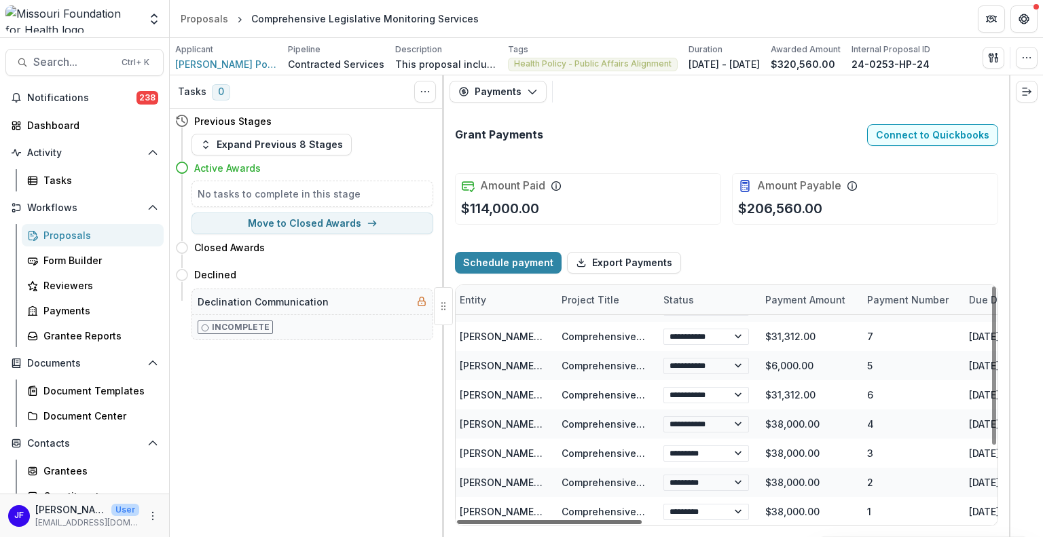
scroll to position [110, 182]
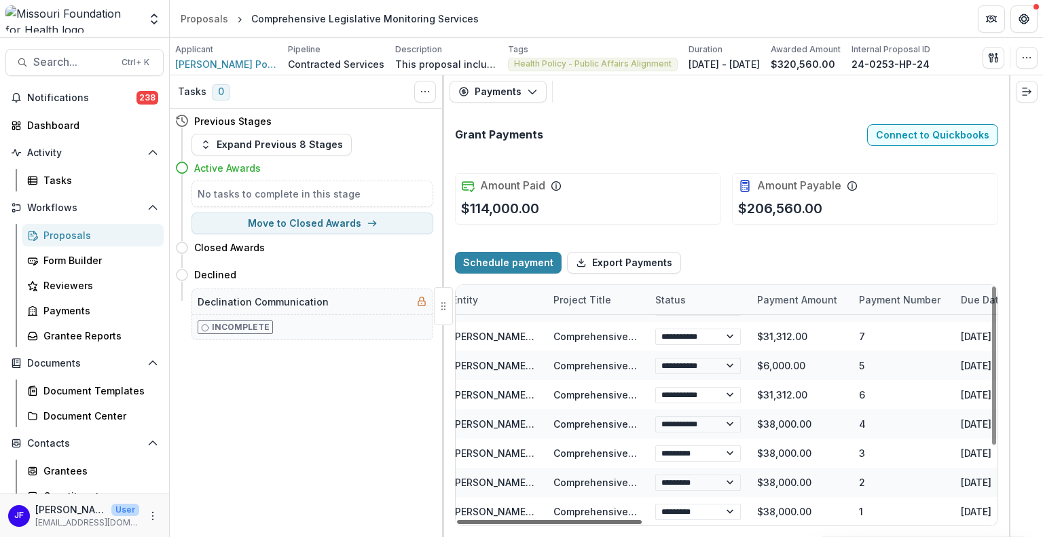
drag, startPoint x: 593, startPoint y: 521, endPoint x: 554, endPoint y: 517, distance: 39.7
click at [554, 520] on div at bounding box center [549, 522] width 185 height 4
click at [478, 82] on button "Payments" at bounding box center [497, 92] width 97 height 22
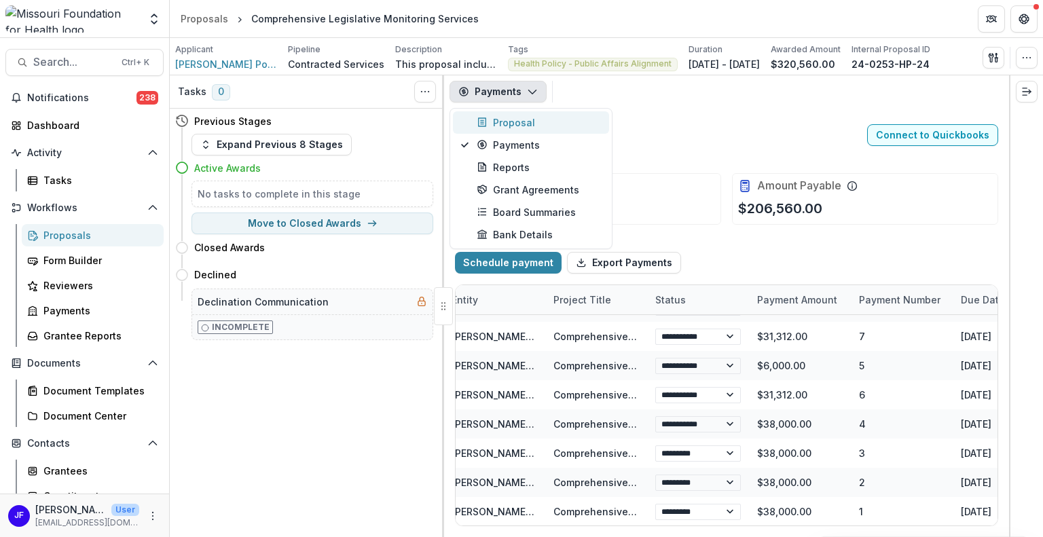
click at [489, 115] on div "Proposal" at bounding box center [538, 122] width 124 height 14
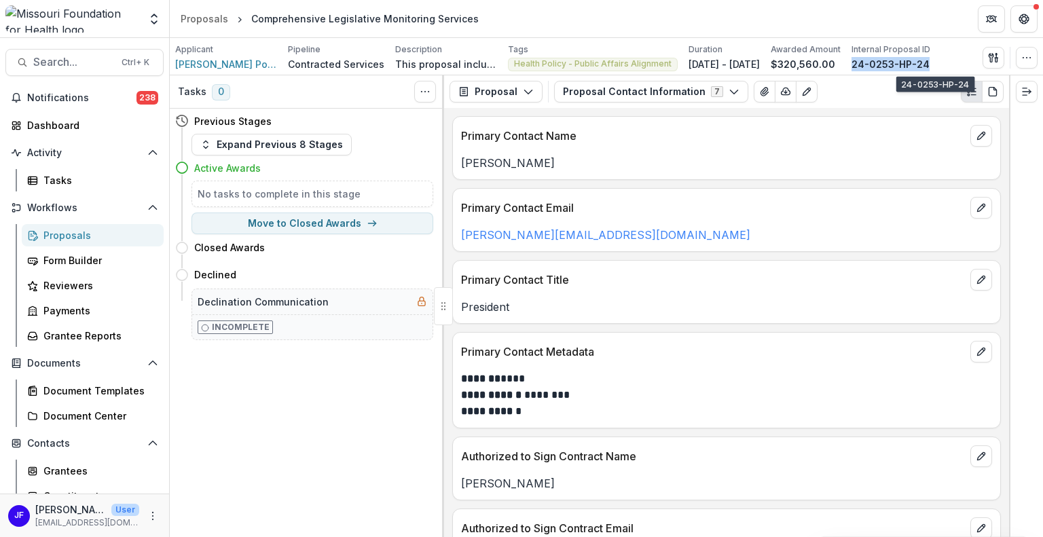
drag, startPoint x: 972, startPoint y: 60, endPoint x: 893, endPoint y: 62, distance: 78.7
click at [893, 62] on div "Applicant Winton Policy Group, LLC Pipeline Contracted Services Description Thi…" at bounding box center [552, 57] width 755 height 28
copy p "24-0253-HP-24"
click at [55, 234] on div "Proposals" at bounding box center [97, 235] width 109 height 14
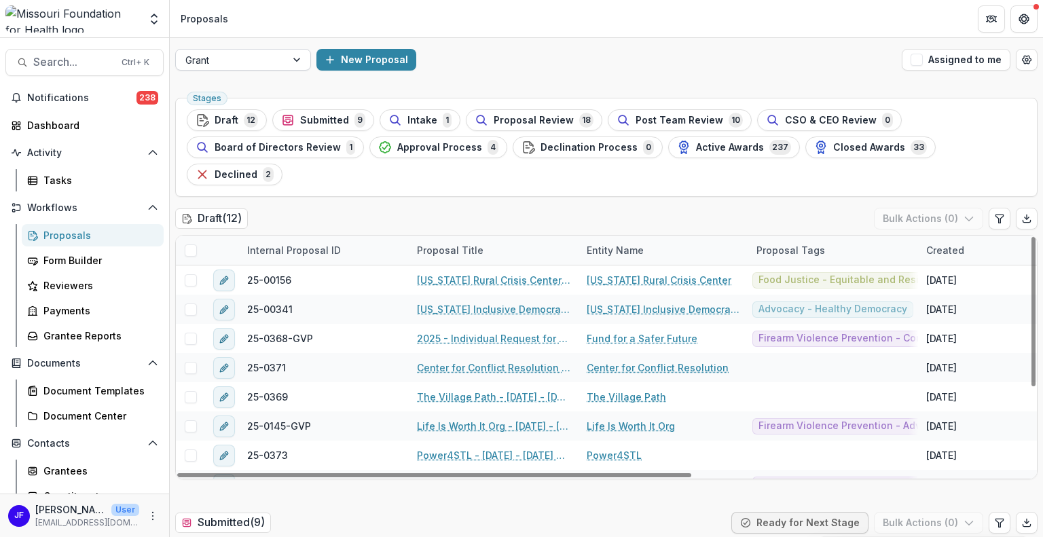
click at [296, 56] on div at bounding box center [298, 60] width 24 height 20
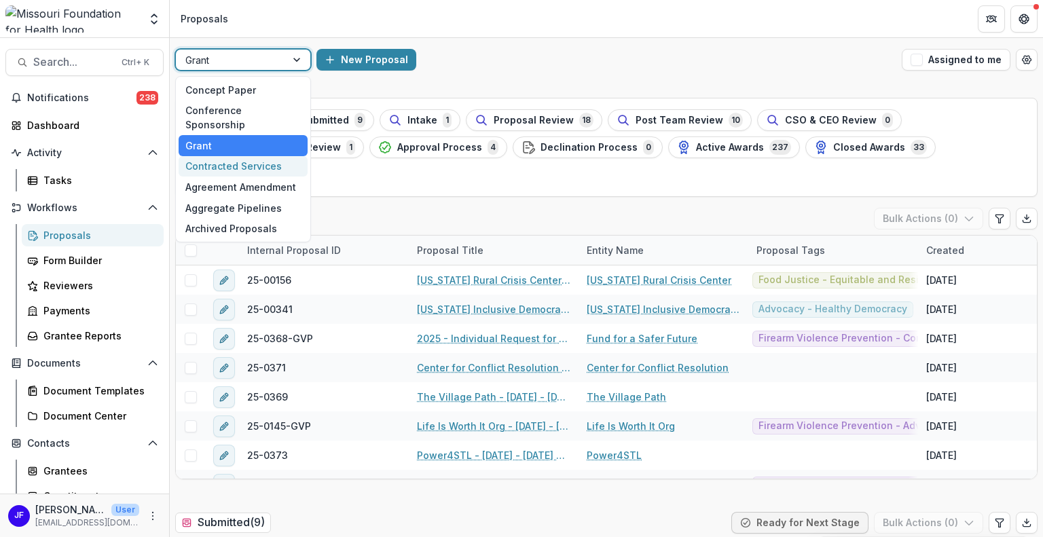
click at [244, 156] on div "Contracted Services" at bounding box center [243, 166] width 129 height 21
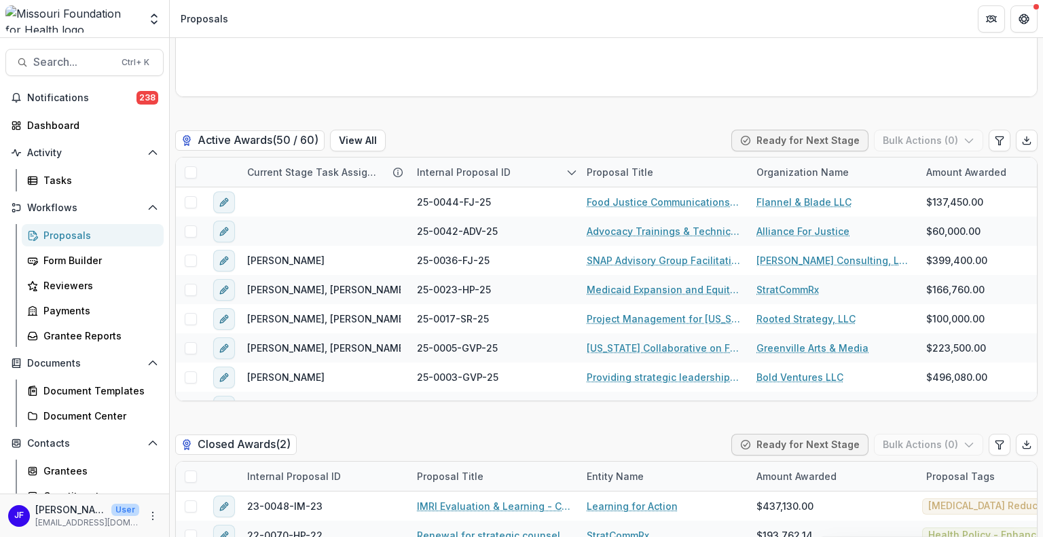
scroll to position [2511, 0]
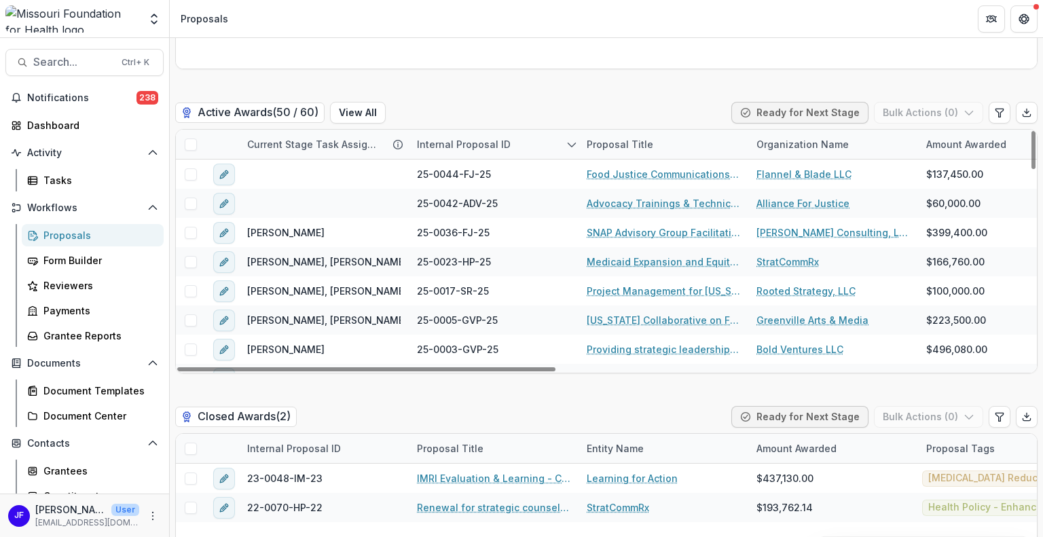
click at [447, 140] on div "Internal Proposal ID" at bounding box center [464, 144] width 110 height 14
click at [438, 172] on input at bounding box center [492, 175] width 163 height 22
paste input "**********"
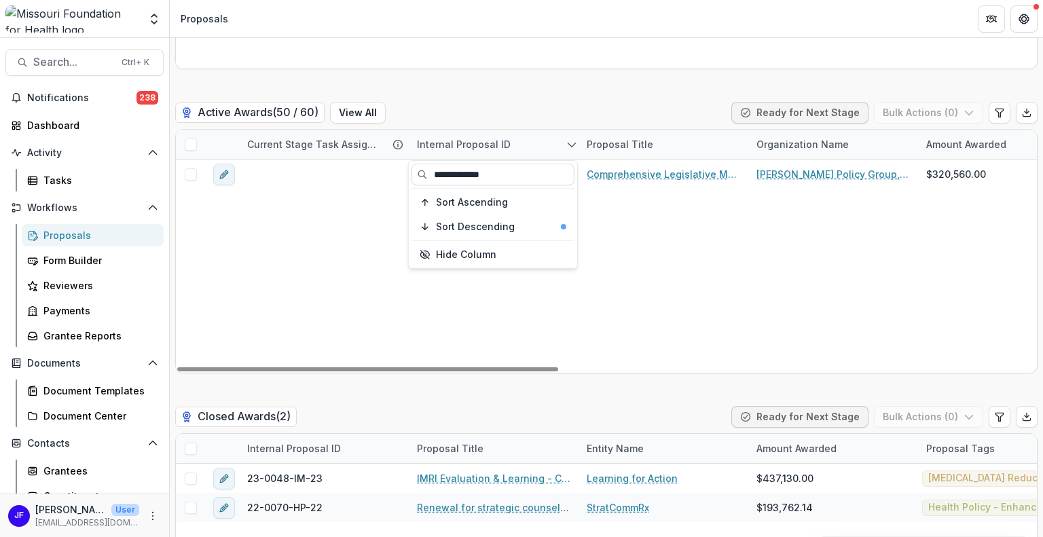
type input "**********"
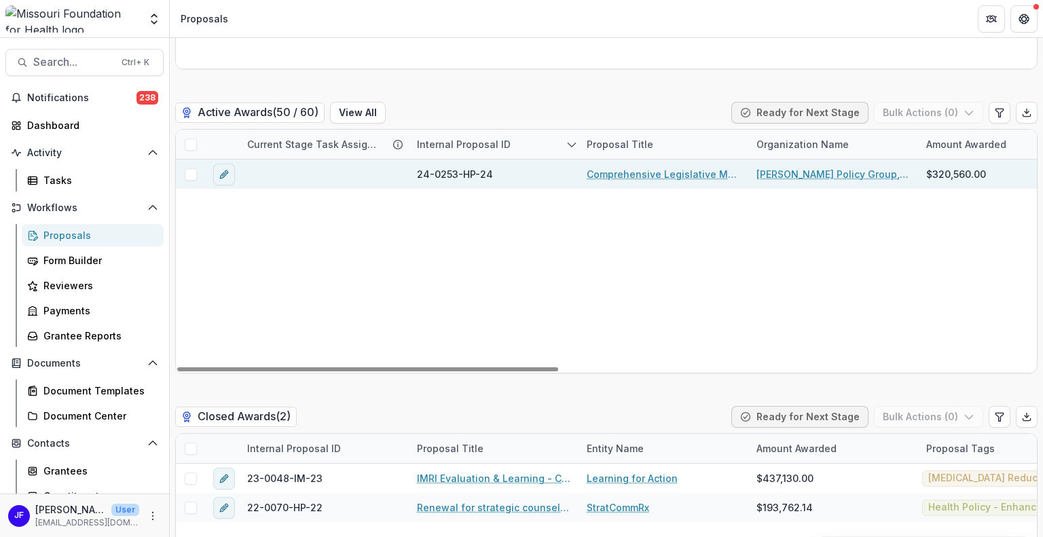
click at [189, 176] on span at bounding box center [191, 174] width 12 height 12
click at [190, 176] on polyline at bounding box center [190, 174] width 6 height 5
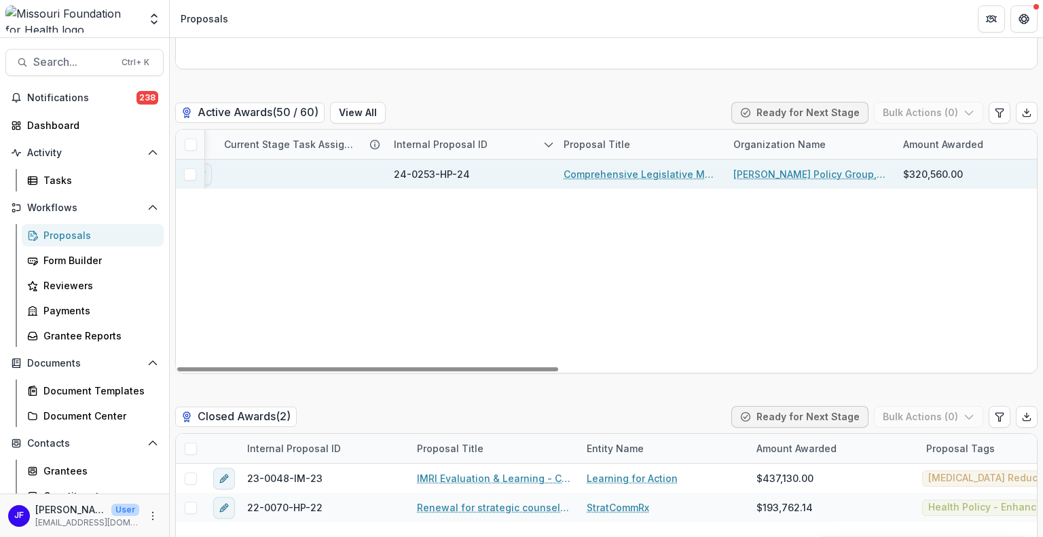
drag, startPoint x: 275, startPoint y: 365, endPoint x: 255, endPoint y: 377, distance: 22.8
click at [284, 371] on div at bounding box center [367, 369] width 381 height 4
click at [187, 173] on span at bounding box center [190, 174] width 12 height 12
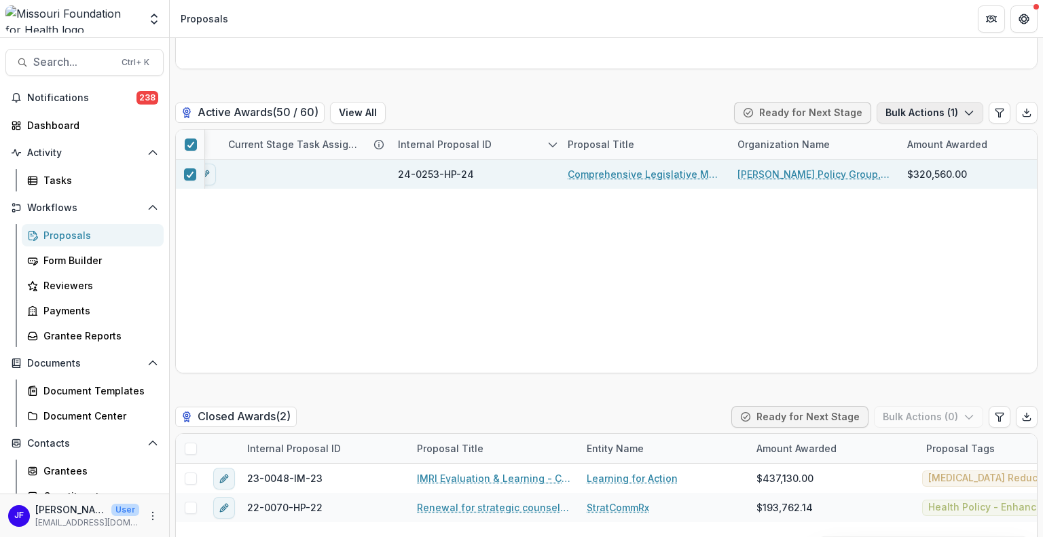
click at [923, 107] on button "Bulk Actions ( 1 )" at bounding box center [929, 113] width 107 height 22
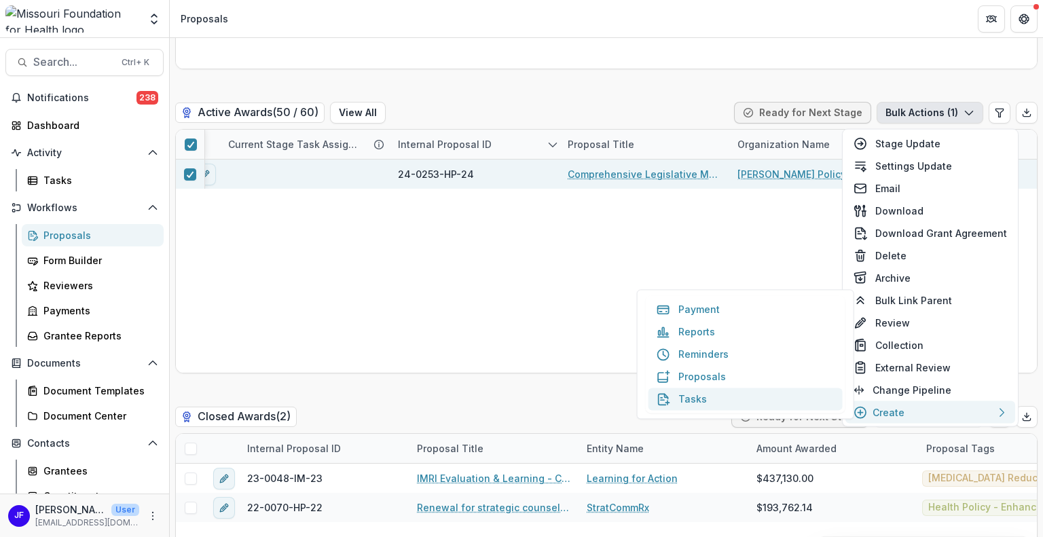
click at [710, 402] on button "Tasks" at bounding box center [745, 399] width 194 height 22
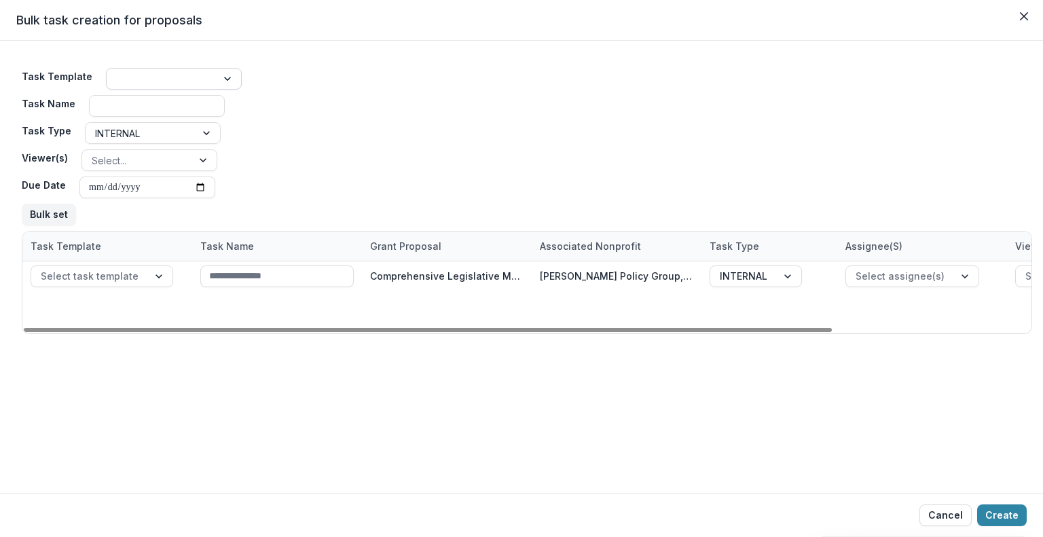
click at [225, 77] on div at bounding box center [229, 79] width 24 height 20
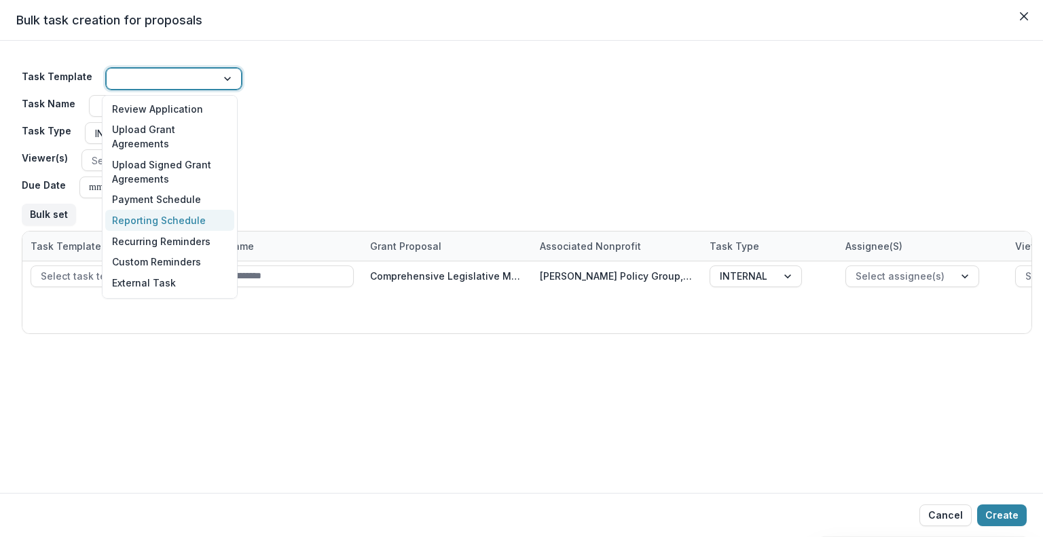
click at [328, 150] on div "Task Template 70 results available. Use Up and Down to choose options, press En…" at bounding box center [527, 146] width 1010 height 168
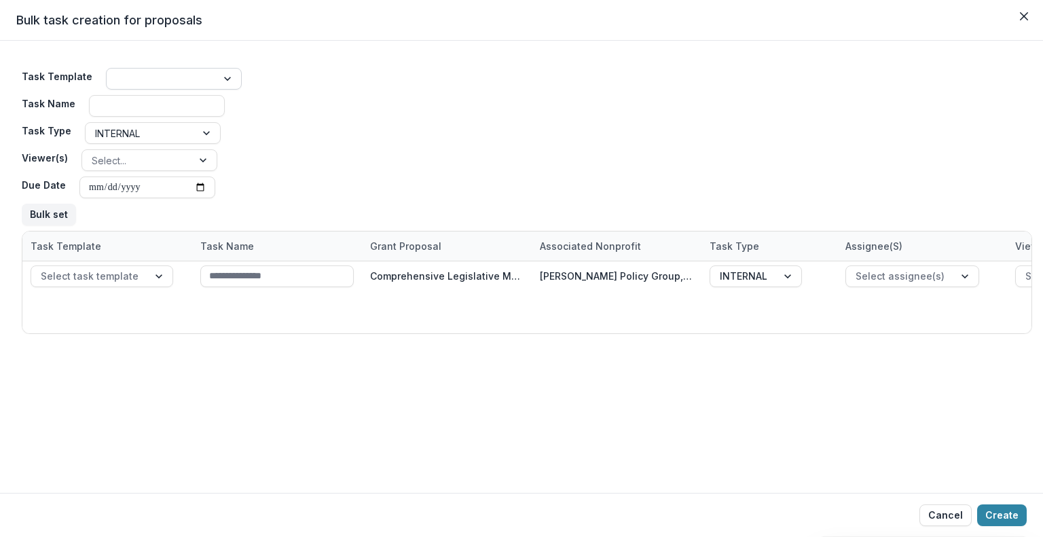
click at [223, 77] on div at bounding box center [229, 79] width 24 height 20
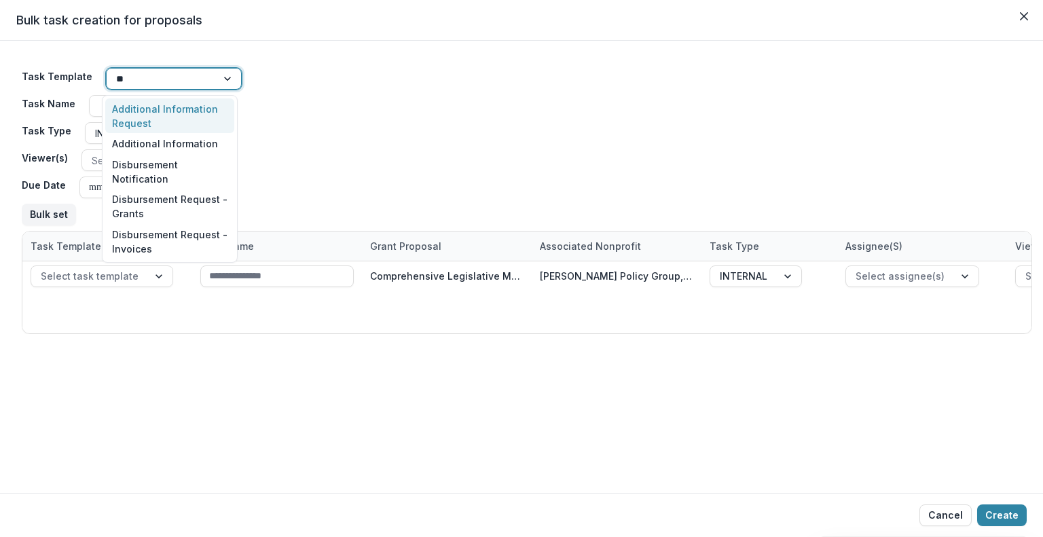
scroll to position [0, 0]
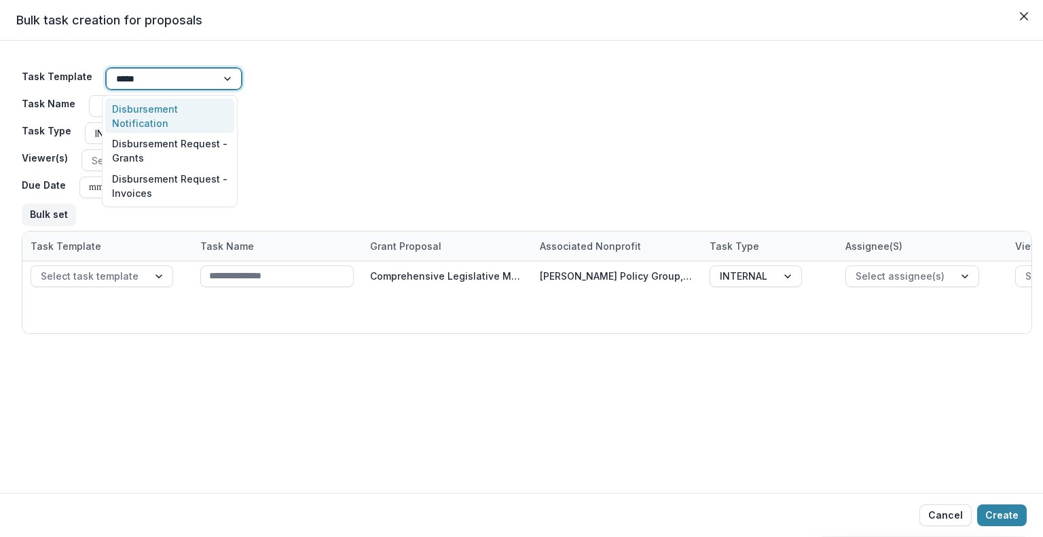
type input "******"
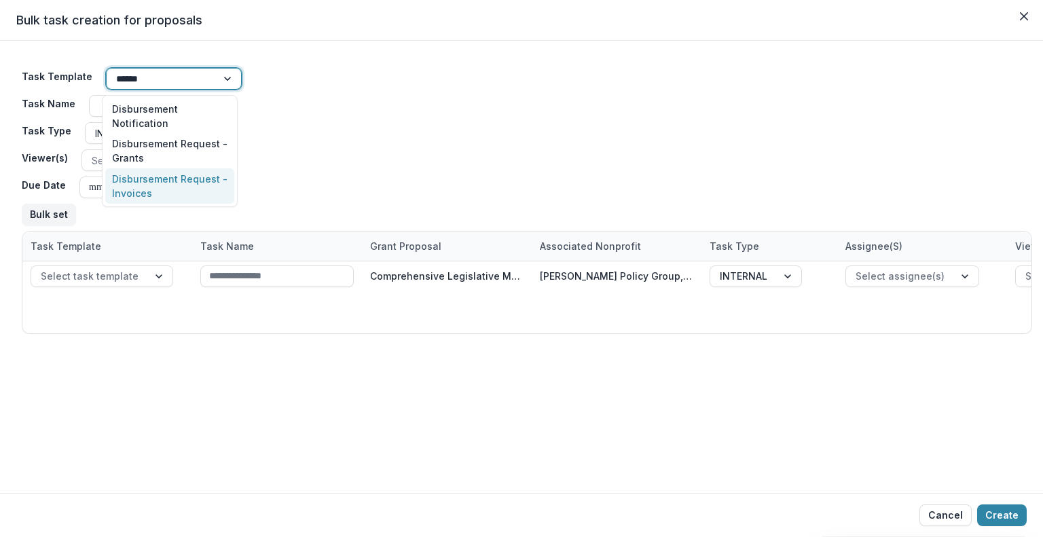
click at [130, 189] on div "Disbursement Request - Invoices" at bounding box center [169, 185] width 129 height 35
type input "**********"
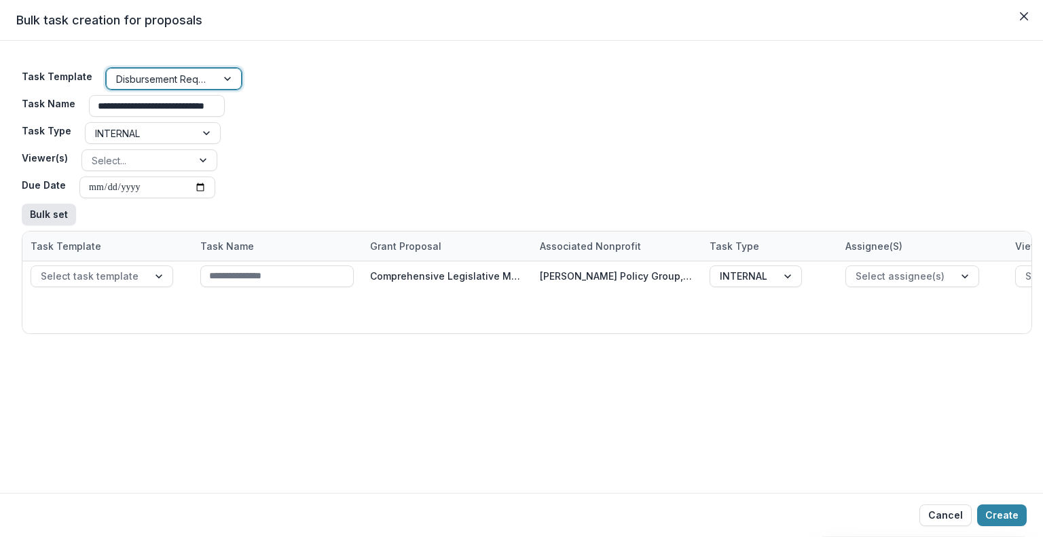
click at [39, 213] on button "Bulk set" at bounding box center [49, 215] width 54 height 22
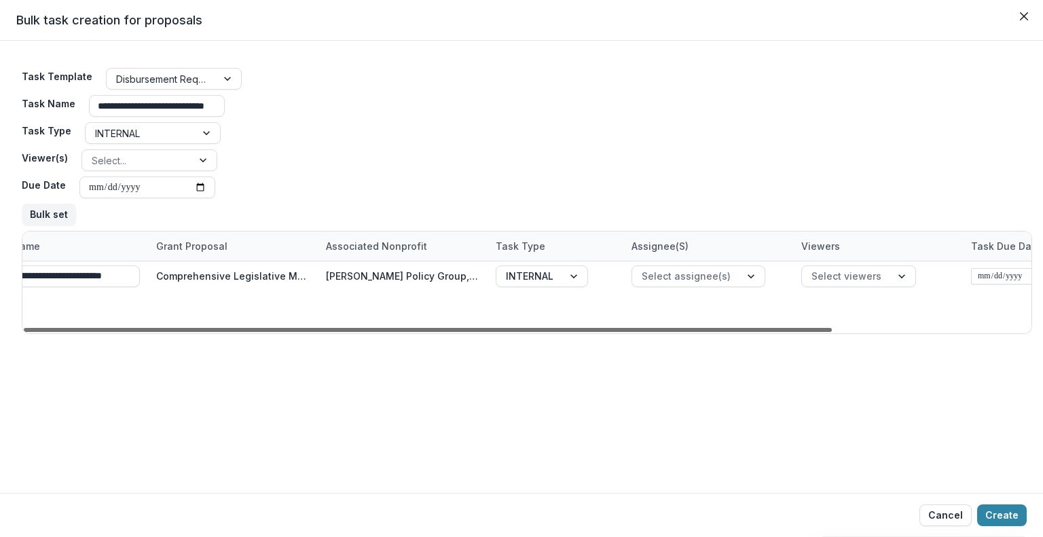
scroll to position [0, 247]
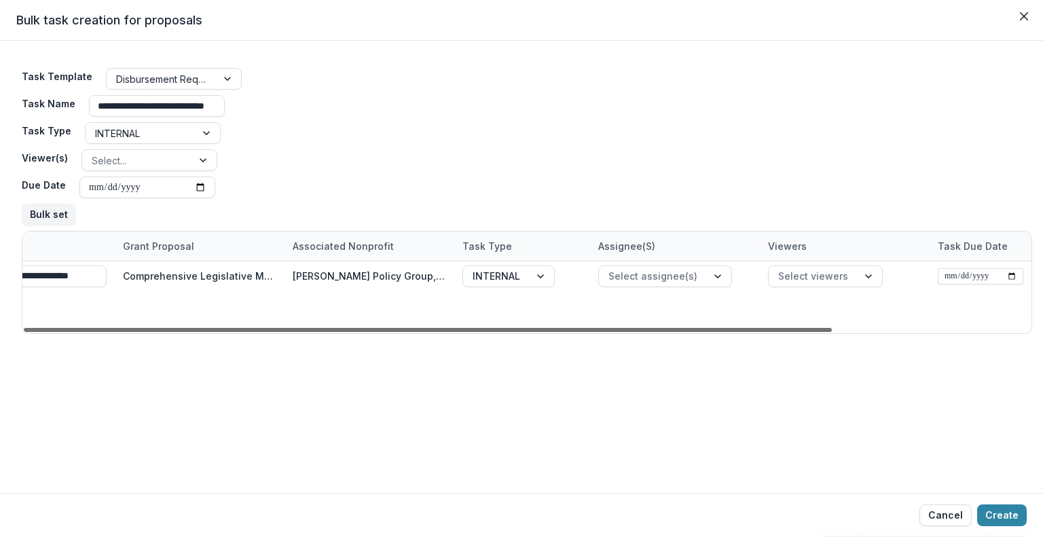
drag, startPoint x: 397, startPoint y: 328, endPoint x: 649, endPoint y: 343, distance: 252.2
click at [649, 332] on div at bounding box center [428, 330] width 808 height 4
drag, startPoint x: 690, startPoint y: 331, endPoint x: 708, endPoint y: 345, distance: 23.2
click at [708, 332] on div at bounding box center [428, 330] width 808 height 4
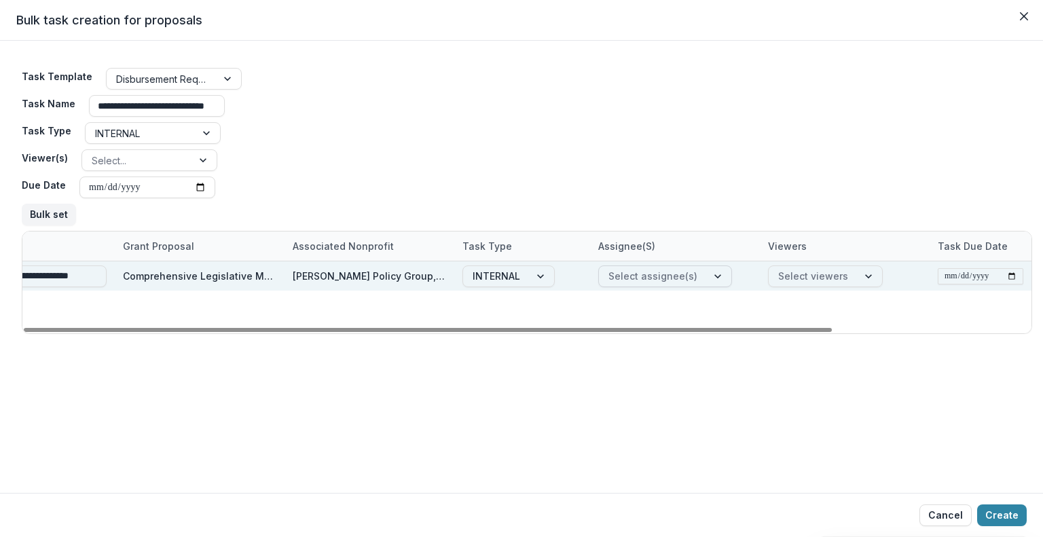
click at [712, 272] on div at bounding box center [719, 276] width 24 height 20
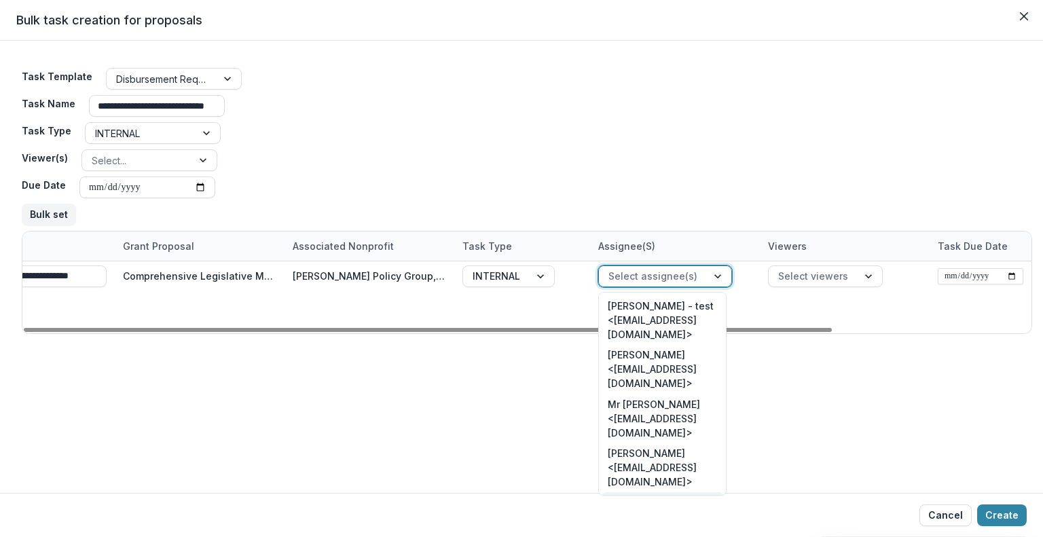
click at [622, 492] on div "[PERSON_NAME] <[EMAIL_ADDRESS][DOMAIN_NAME]>" at bounding box center [661, 517] width 121 height 50
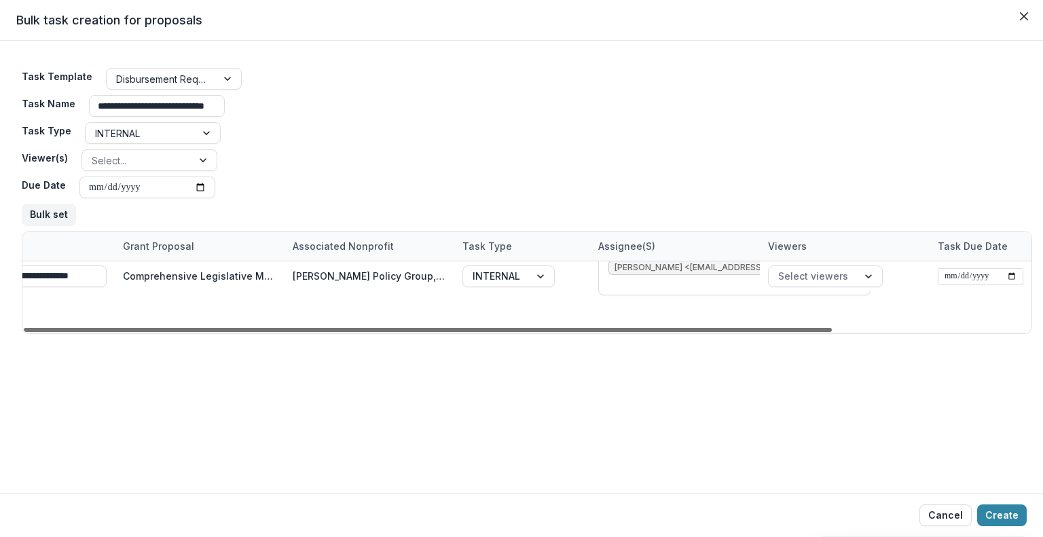
drag, startPoint x: 718, startPoint y: 329, endPoint x: 827, endPoint y: 332, distance: 108.6
click at [827, 332] on div at bounding box center [428, 330] width 808 height 4
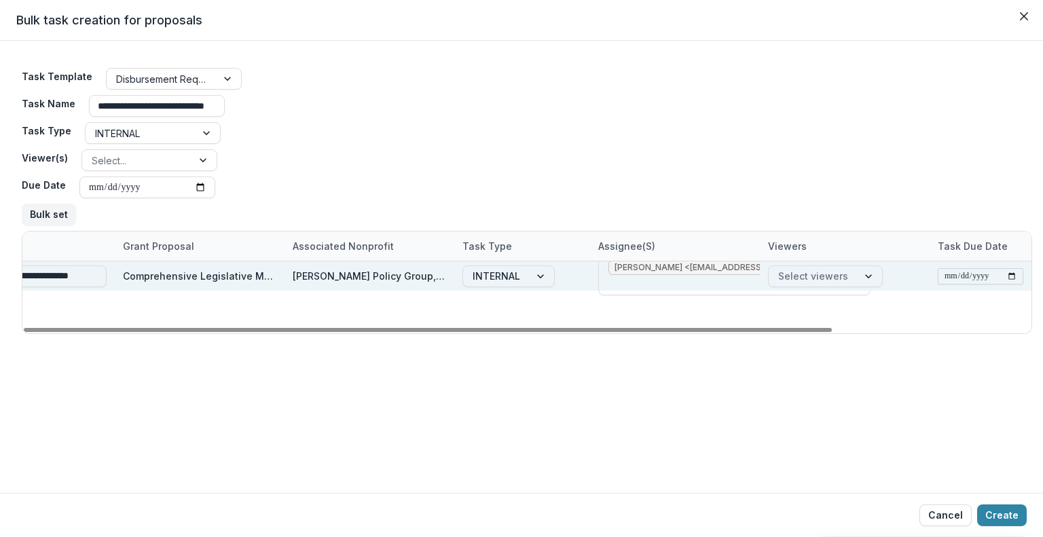
click at [1009, 272] on input "date" at bounding box center [980, 276] width 86 height 16
type input "**********"
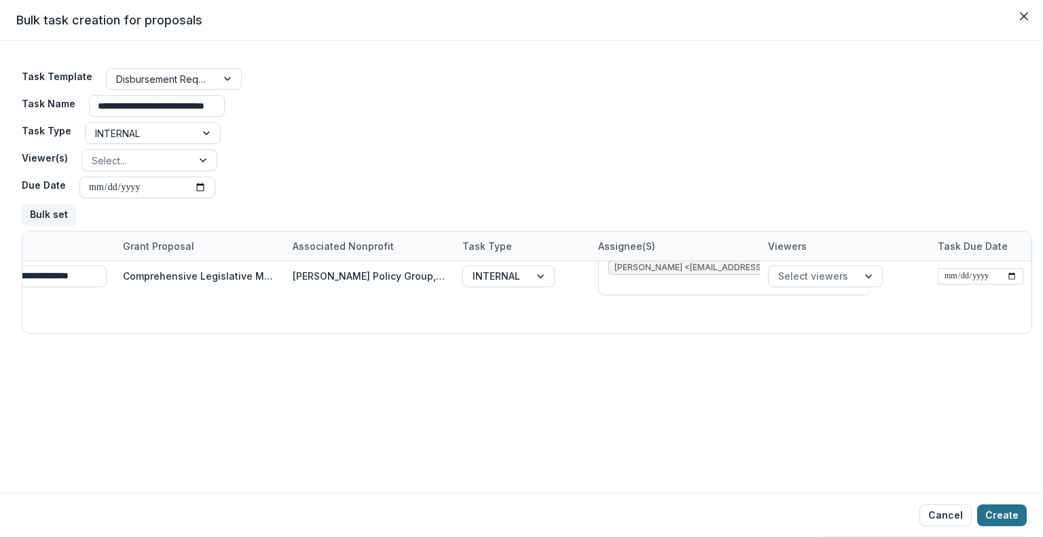
click at [998, 513] on button "Create" at bounding box center [1002, 515] width 50 height 22
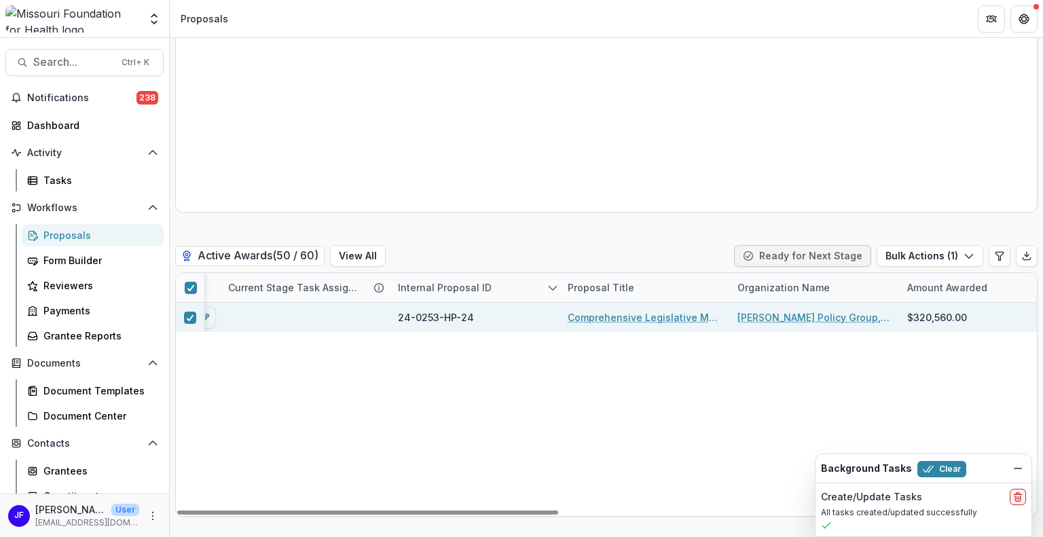
scroll to position [2308, 0]
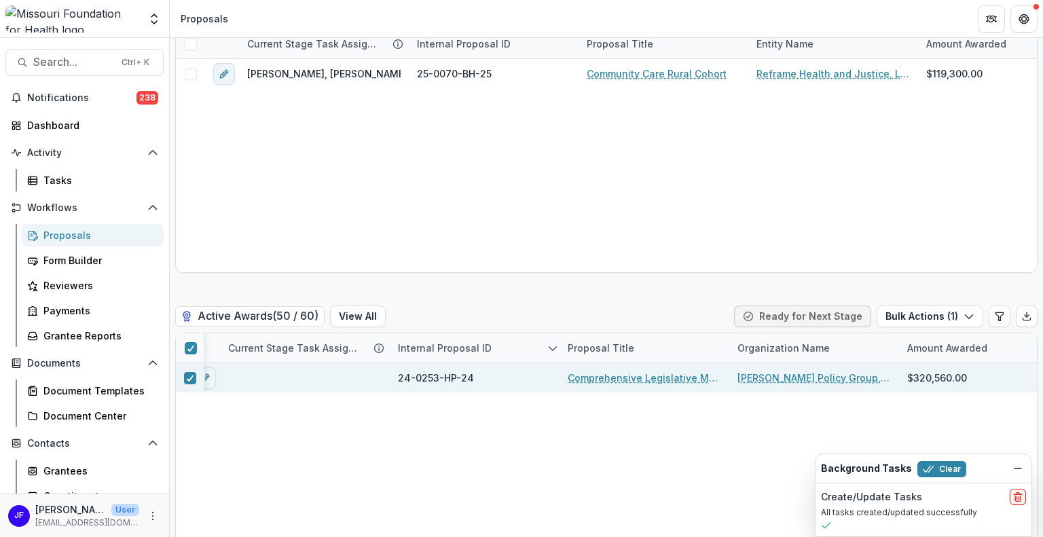
click at [616, 379] on link "Comprehensive Legislative Monitoring Services" at bounding box center [643, 378] width 153 height 14
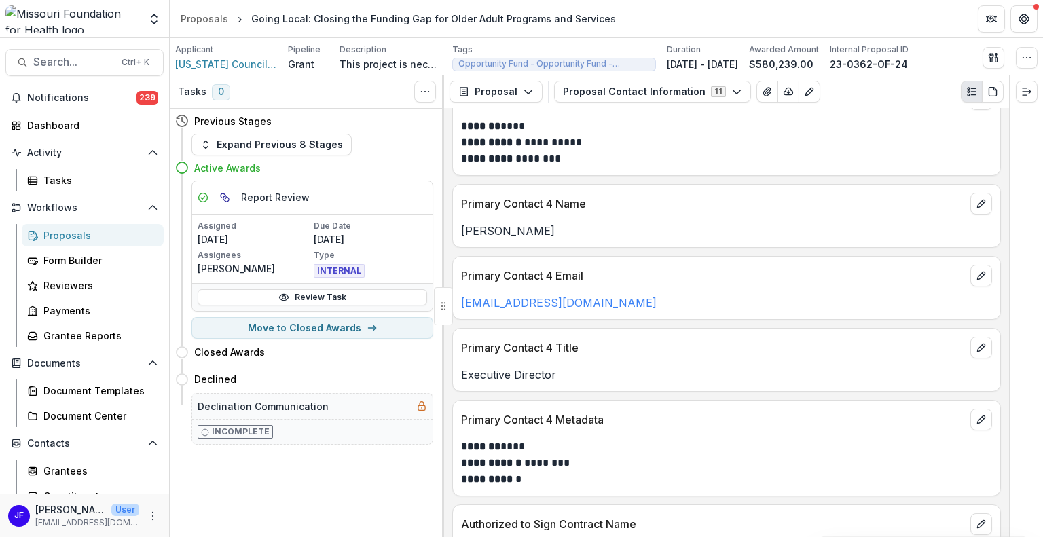
scroll to position [1108, 0]
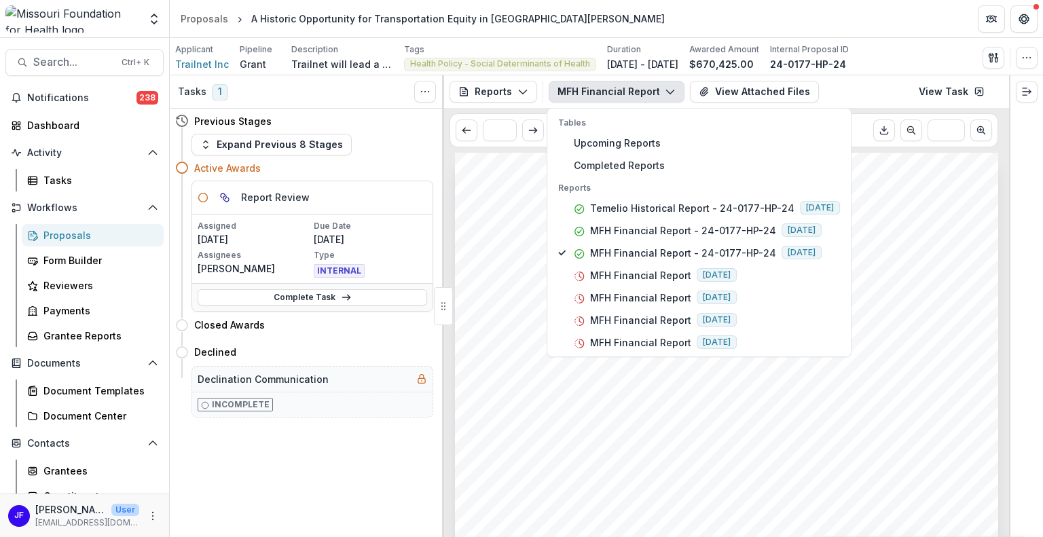
click at [780, 17] on header "Proposals A Historic Opportunity for Transportation Equity in [GEOGRAPHIC_DATA]…" at bounding box center [606, 18] width 873 height 37
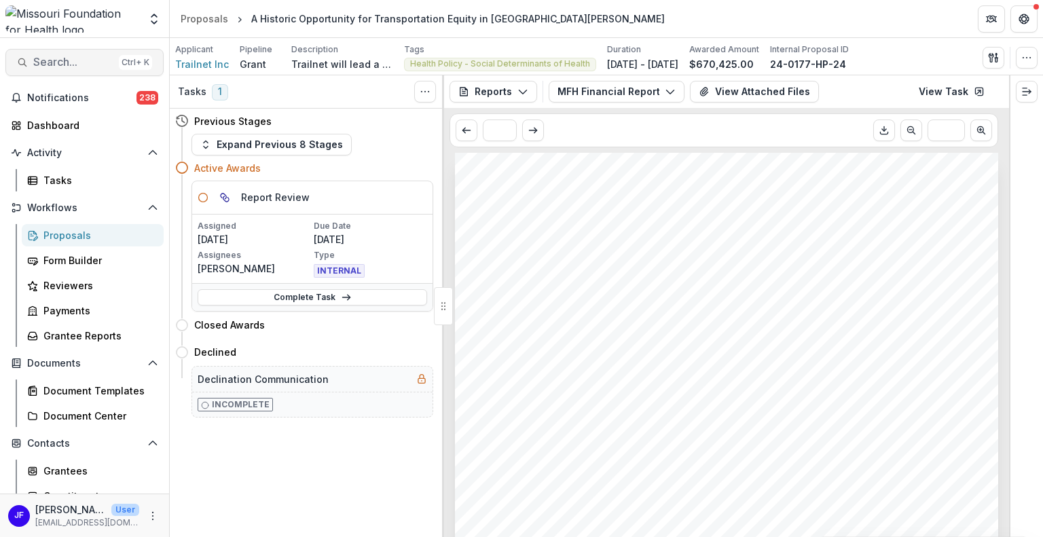
click at [44, 60] on span "Search..." at bounding box center [73, 62] width 80 height 13
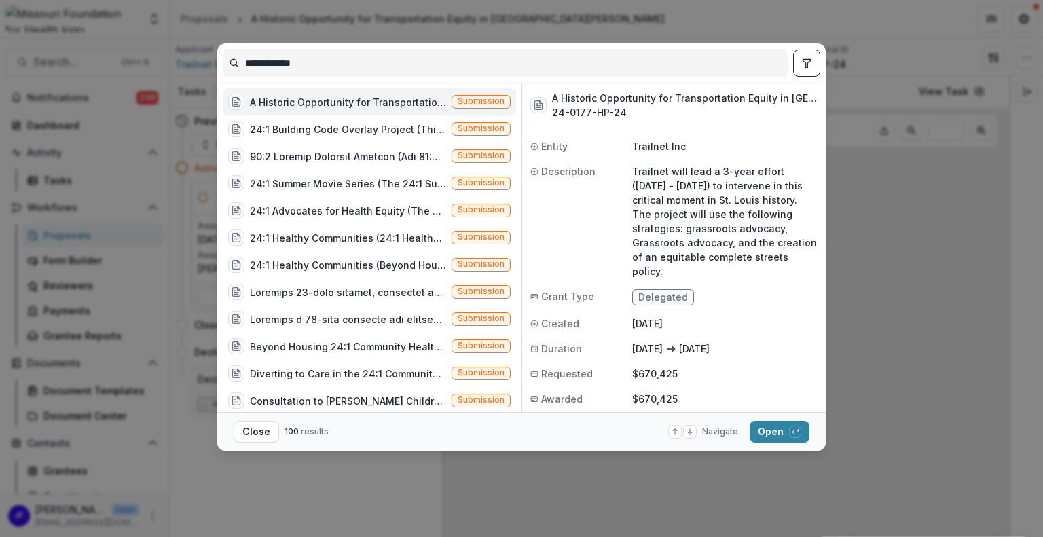
drag, startPoint x: 324, startPoint y: 64, endPoint x: 194, endPoint y: 63, distance: 129.6
click at [194, 63] on div "**********" at bounding box center [521, 268] width 1043 height 537
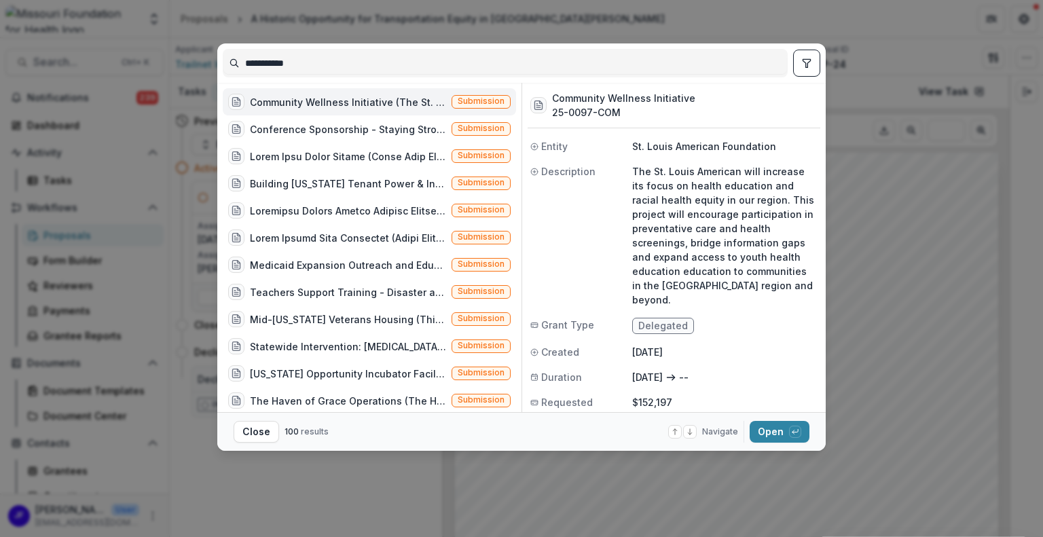
type input "**********"
click at [429, 96] on div "Community Wellness Initiative (The St. Louis American will increase its focus o…" at bounding box center [348, 102] width 196 height 14
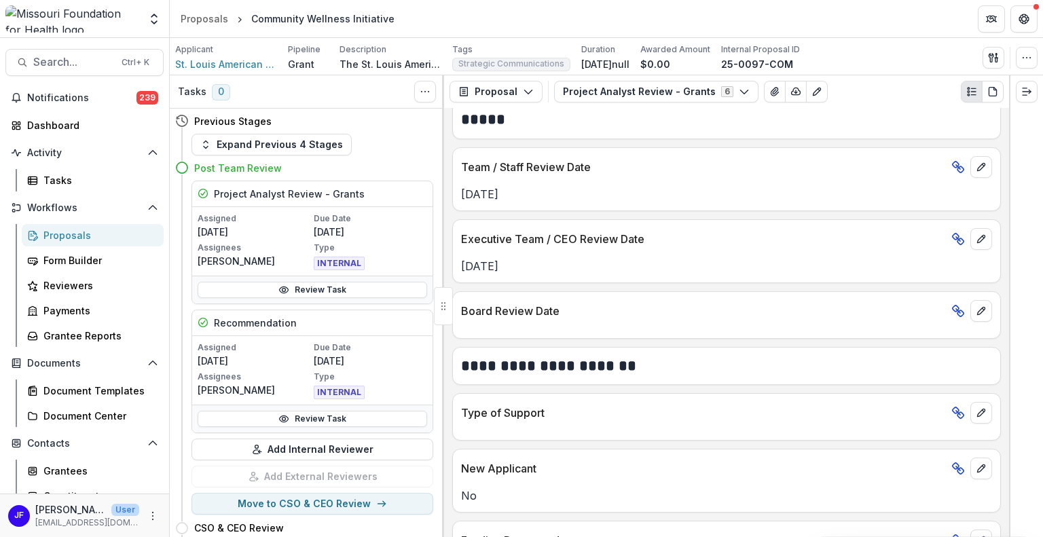
scroll to position [611, 0]
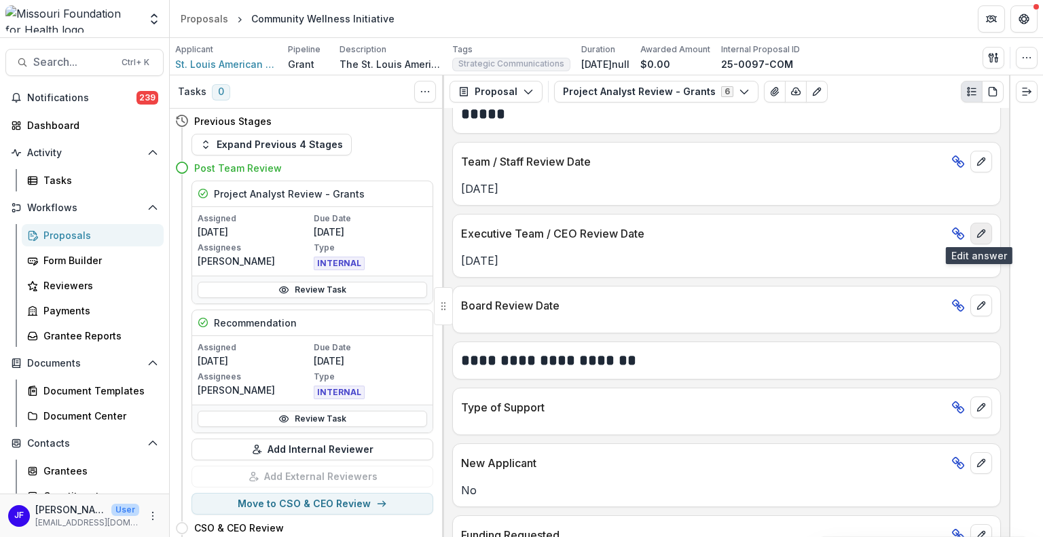
click at [980, 230] on icon "edit" at bounding box center [980, 233] width 11 height 11
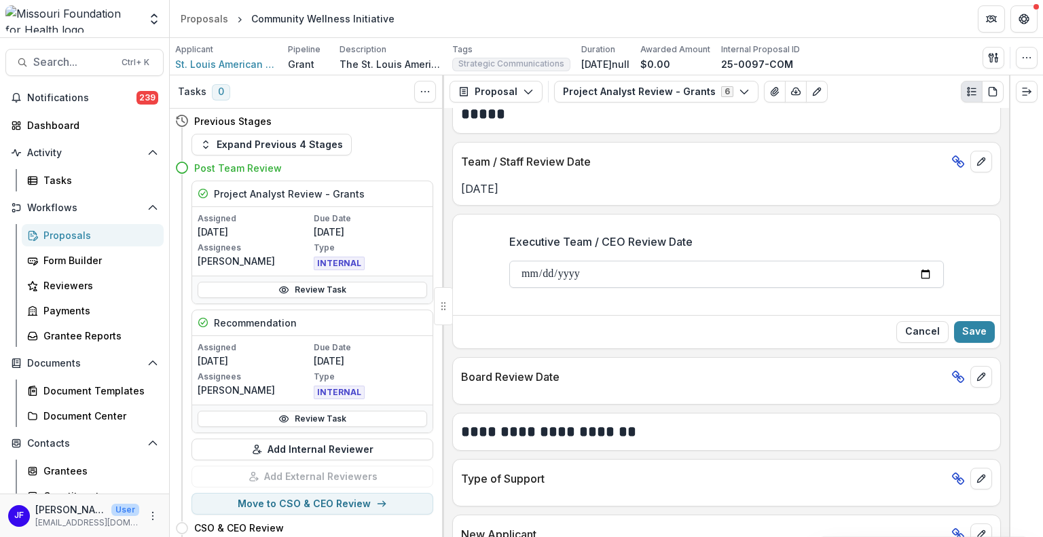
click at [919, 271] on input "**********" at bounding box center [726, 274] width 434 height 27
type input "**********"
click at [977, 328] on button "Save" at bounding box center [974, 332] width 41 height 22
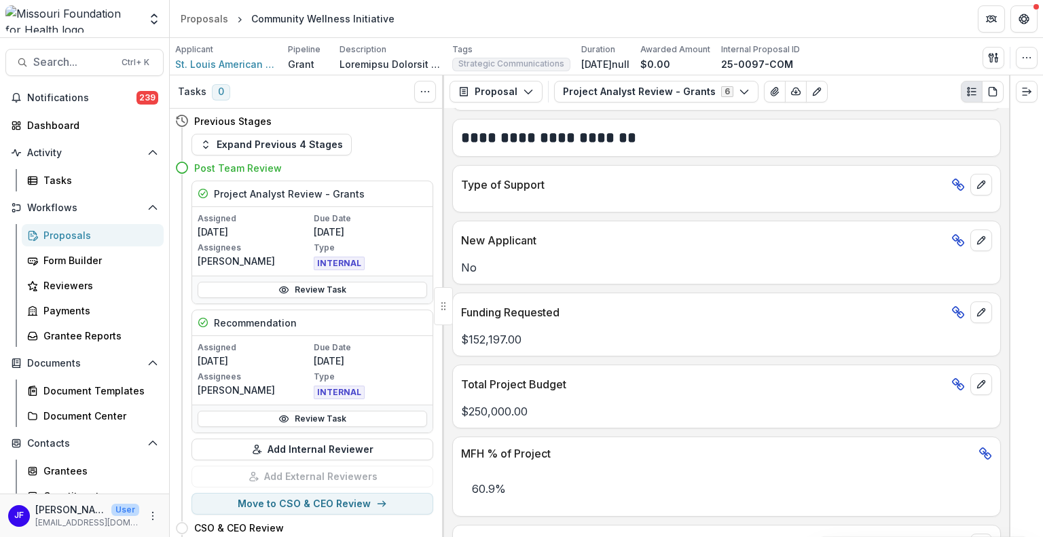
scroll to position [950, 0]
